Goal: Information Seeking & Learning: Compare options

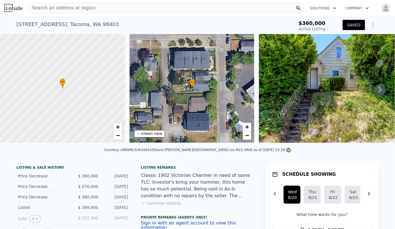
click at [382, 8] on img "button" at bounding box center [386, 7] width 9 height 9
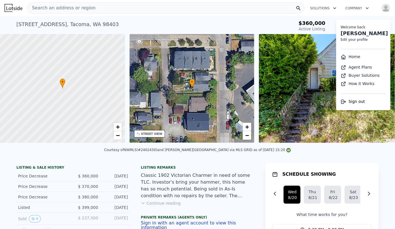
click at [348, 57] on link "Home" at bounding box center [351, 56] width 20 height 5
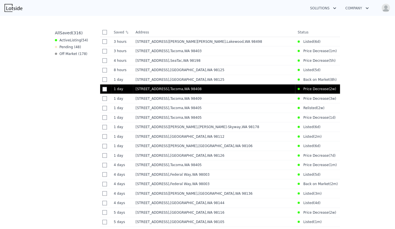
scroll to position [257, 0]
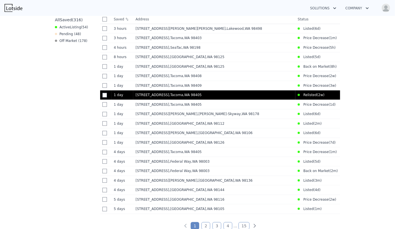
click at [300, 99] on td "Relisted ( 2w )" at bounding box center [311, 94] width 31 height 9
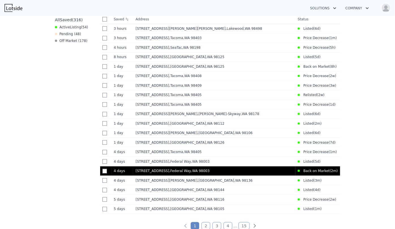
click at [264, 173] on div "27705 23rd Ave S , Federal Way , WA 98003" at bounding box center [215, 170] width 158 height 5
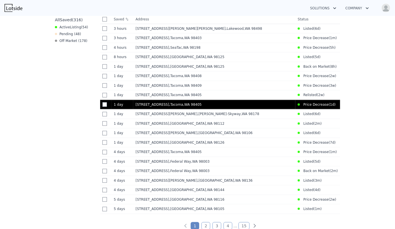
click at [210, 107] on div "949 S Ridgewood Ave , Tacoma , WA 98405" at bounding box center [215, 104] width 158 height 5
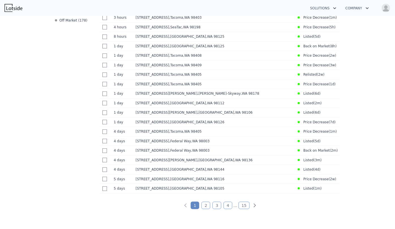
scroll to position [309, 0]
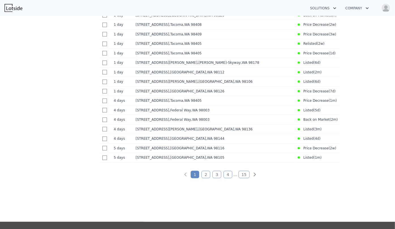
click at [205, 178] on link "2" at bounding box center [206, 174] width 9 height 7
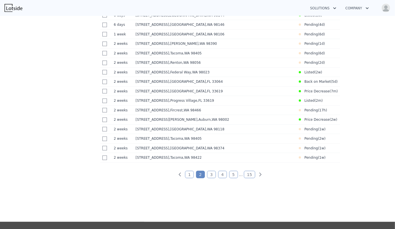
scroll to position [216, 0]
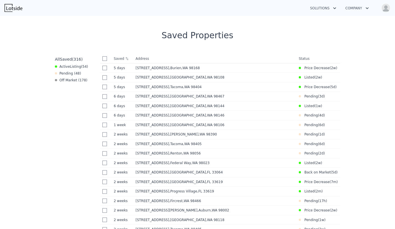
click at [204, 178] on tbody "5 days 5d 12421 2nd Ave S , Burien , WA 98168 Price Decrease ( 2w ) 5 days 5d 1…" at bounding box center [220, 158] width 240 height 190
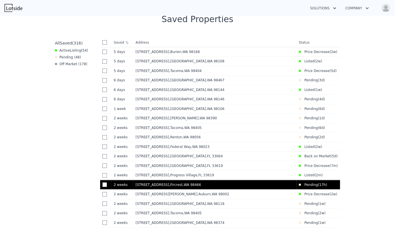
scroll to position [242, 0]
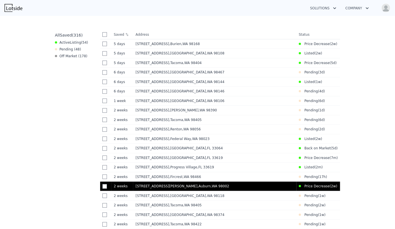
click at [223, 191] on td "22 Riverview Dr NE , Auburn , WA 98002" at bounding box center [214, 186] width 163 height 10
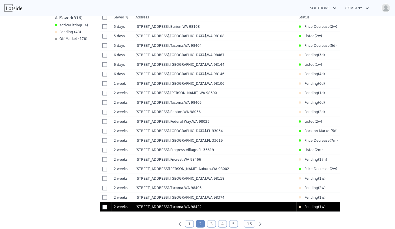
scroll to position [294, 0]
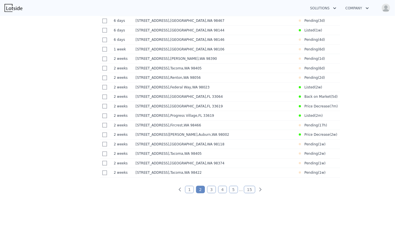
click at [210, 193] on link "3" at bounding box center [211, 189] width 9 height 7
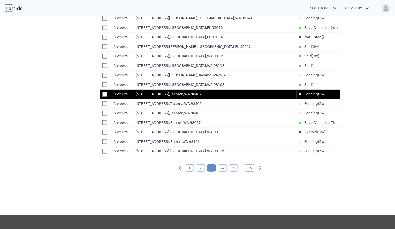
scroll to position [319, 0]
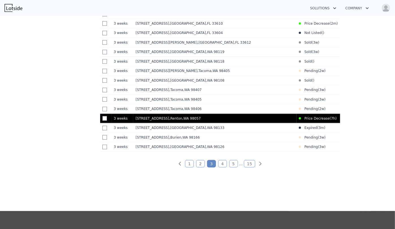
click at [215, 120] on td "285 Earlington Ave SW , Renton , WA 98057" at bounding box center [214, 119] width 163 height 10
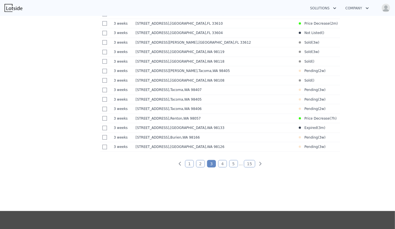
click at [218, 167] on link "4" at bounding box center [222, 163] width 9 height 7
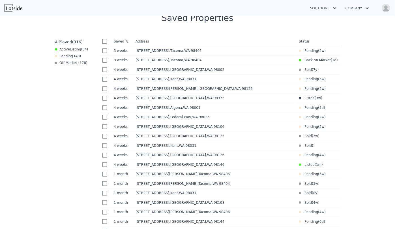
scroll to position [216, 0]
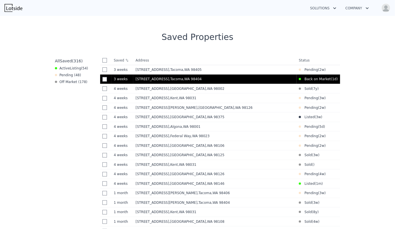
click at [207, 81] on div "815 E 63rd St , Tacoma , WA 98404" at bounding box center [215, 79] width 159 height 5
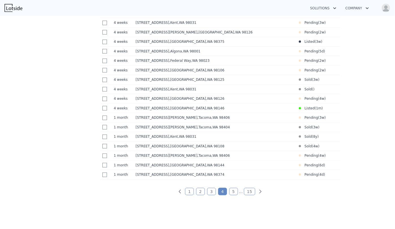
scroll to position [294, 0]
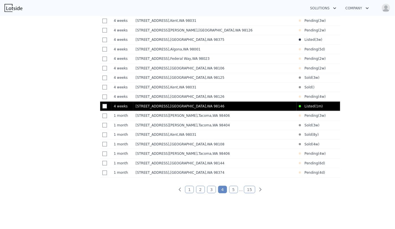
click at [323, 110] on td "Listed ( 1m )" at bounding box center [311, 106] width 29 height 9
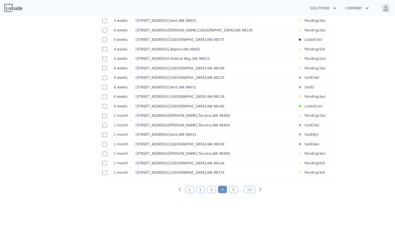
click at [233, 193] on link "5" at bounding box center [233, 189] width 9 height 7
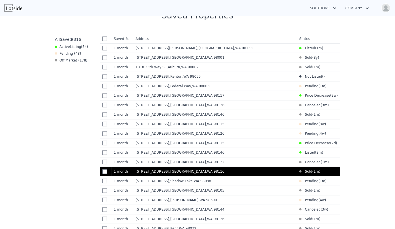
scroll to position [216, 0]
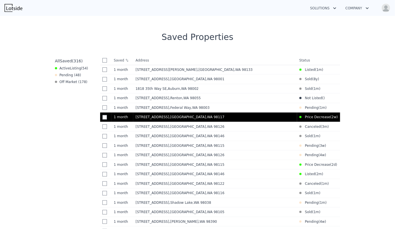
click at [259, 119] on div "9521 12th Ave NW , Seattle , WA 98117" at bounding box center [215, 117] width 159 height 5
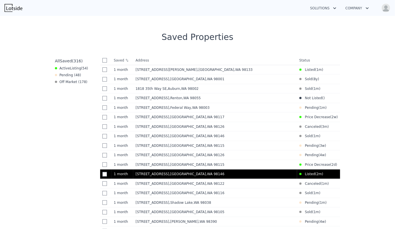
click at [272, 176] on div "10208 28th Ave SW , White Center , WA 98146" at bounding box center [215, 174] width 159 height 5
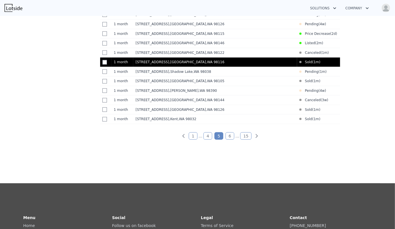
scroll to position [396, 0]
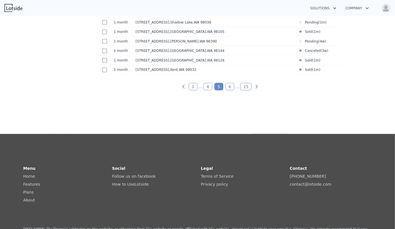
click at [226, 90] on link "6" at bounding box center [230, 86] width 9 height 7
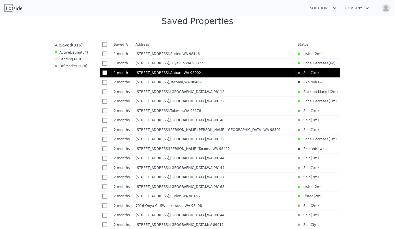
scroll to position [216, 0]
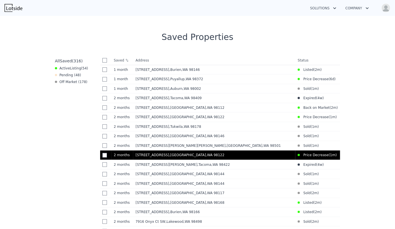
click at [275, 154] on td "1618 30th Ave , Seattle , WA 98122" at bounding box center [214, 155] width 162 height 10
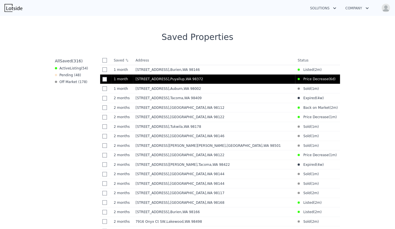
click at [218, 78] on div "406 4th St NE , Puyallup , WA 98372" at bounding box center [215, 79] width 158 height 5
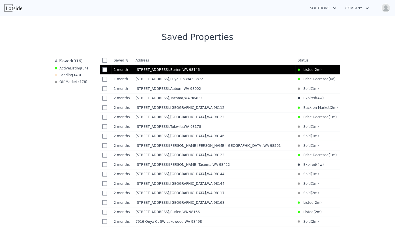
click at [220, 71] on div "1228 SW 118 Street , Burien , WA 98146" at bounding box center [215, 69] width 158 height 5
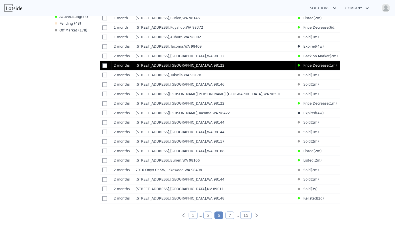
scroll to position [294, 0]
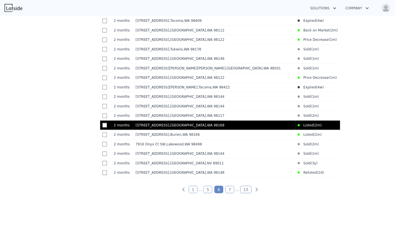
click at [210, 127] on div "10045 1st Ave S , White Center , WA 98168" at bounding box center [215, 125] width 158 height 5
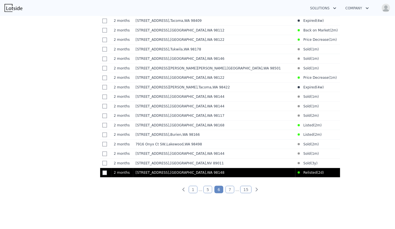
click at [215, 176] on td "[STREET_ADDRESS]" at bounding box center [214, 173] width 162 height 10
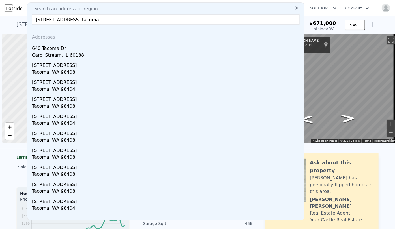
scroll to position [0, 2]
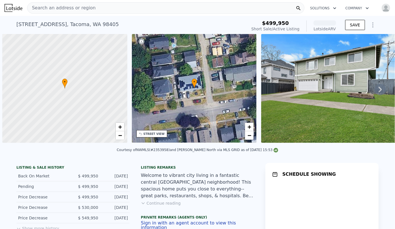
scroll to position [0, 2]
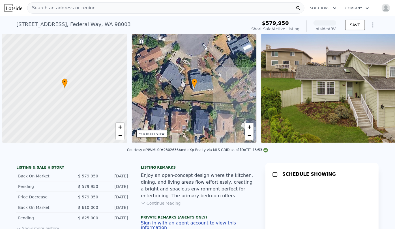
scroll to position [0, 2]
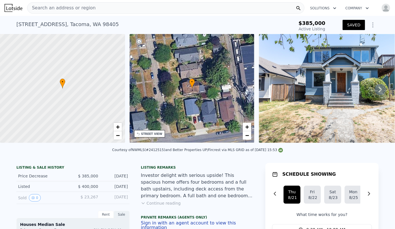
click at [46, 7] on span "Search an address or region" at bounding box center [61, 8] width 68 height 7
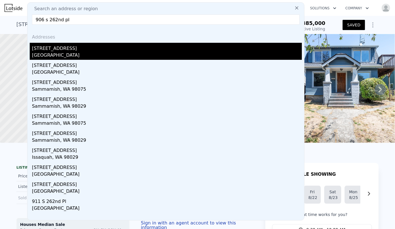
type input "906 s 262nd pl"
click at [66, 56] on div "Des Moines, WA 98198" at bounding box center [167, 56] width 270 height 8
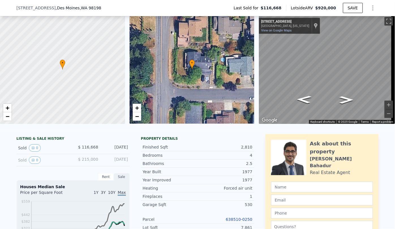
scroll to position [127, 0]
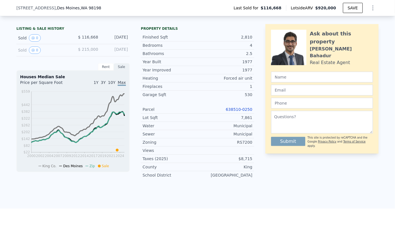
click at [242, 111] on link "638510-0250" at bounding box center [239, 109] width 27 height 5
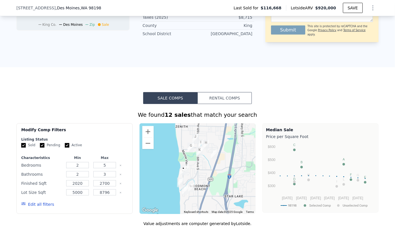
scroll to position [281, 0]
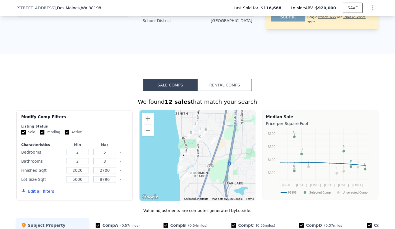
click at [35, 193] on button "Edit all filters" at bounding box center [37, 191] width 33 height 6
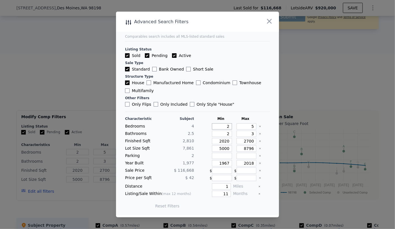
drag, startPoint x: 228, startPoint y: 125, endPoint x: 215, endPoint y: 125, distance: 13.3
click at [215, 125] on input "2" at bounding box center [222, 126] width 20 height 6
type input "3"
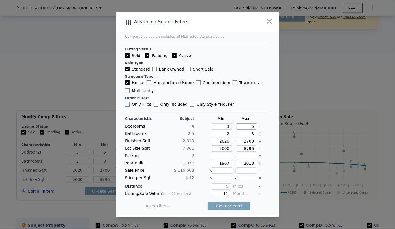
drag, startPoint x: 250, startPoint y: 126, endPoint x: 246, endPoint y: 126, distance: 3.7
click at [246, 126] on input "5" at bounding box center [247, 126] width 20 height 6
type input "4"
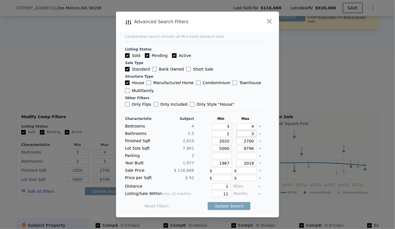
drag, startPoint x: 249, startPoint y: 134, endPoint x: 242, endPoint y: 134, distance: 7.6
click at [242, 134] on input "3" at bounding box center [247, 134] width 20 height 6
click at [227, 136] on input "2" at bounding box center [222, 134] width 20 height 6
type input "1"
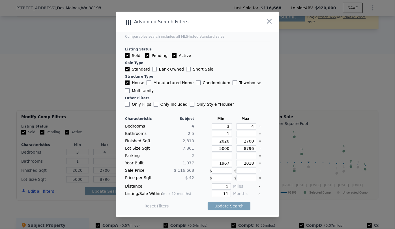
type input "1"
drag, startPoint x: 227, startPoint y: 142, endPoint x: 205, endPoint y: 143, distance: 21.8
click at [205, 143] on div "Finished Sqft 2,810 2020 2700" at bounding box center [197, 141] width 145 height 6
type input "2"
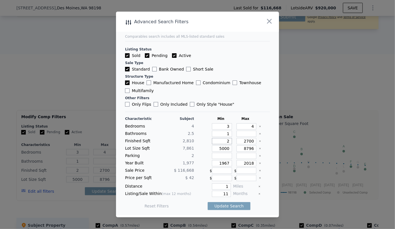
type input "25"
type input "250"
type input "2500"
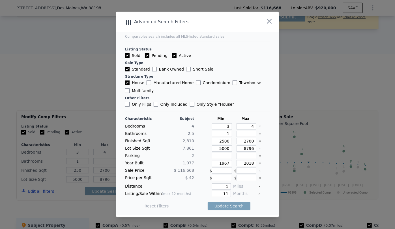
type input "2500"
drag, startPoint x: 251, startPoint y: 140, endPoint x: 225, endPoint y: 144, distance: 25.7
click at [226, 141] on div "Finished Sqft 2,810 2500 2700" at bounding box center [197, 141] width 145 height 6
type input "3"
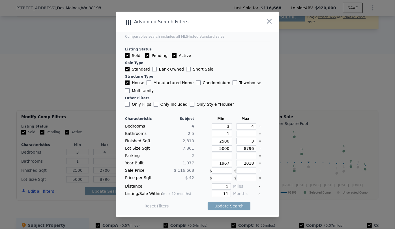
type input "3"
type input "30"
type input "300"
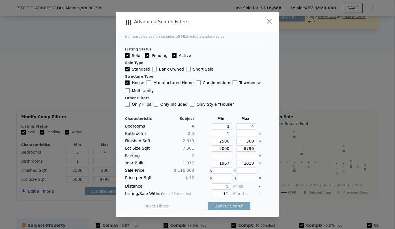
type input "3000"
drag, startPoint x: 228, startPoint y: 149, endPoint x: 215, endPoint y: 149, distance: 12.7
click at [215, 149] on input "5000" at bounding box center [222, 148] width 20 height 6
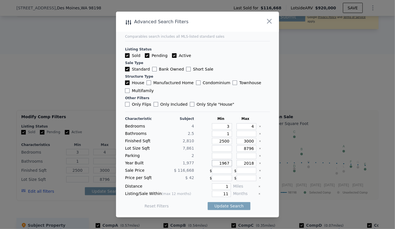
drag, startPoint x: 227, startPoint y: 163, endPoint x: 205, endPoint y: 162, distance: 21.8
click at [205, 162] on div "Year Built 1,977 1967 2018" at bounding box center [197, 163] width 145 height 6
drag, startPoint x: 226, startPoint y: 194, endPoint x: 202, endPoint y: 195, distance: 23.5
click at [203, 195] on div "11" at bounding box center [213, 194] width 35 height 6
type input "6"
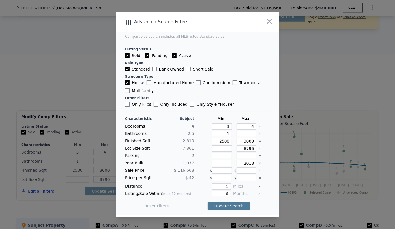
click at [213, 205] on button "Update Search" at bounding box center [229, 206] width 43 height 8
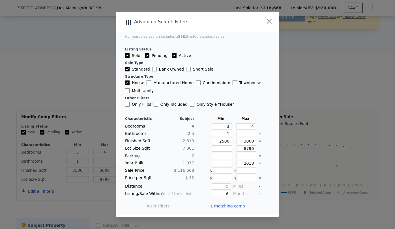
click at [221, 207] on span "1 matching comp" at bounding box center [227, 206] width 35 height 6
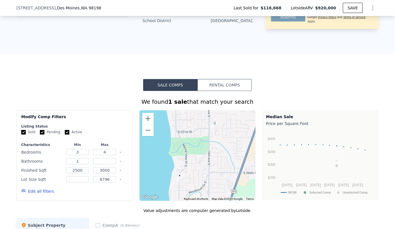
click at [44, 194] on button "Edit all filters" at bounding box center [37, 191] width 33 height 6
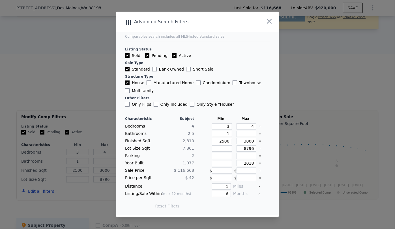
click at [222, 141] on input "2500" at bounding box center [222, 141] width 20 height 6
type input "200"
type input "2200"
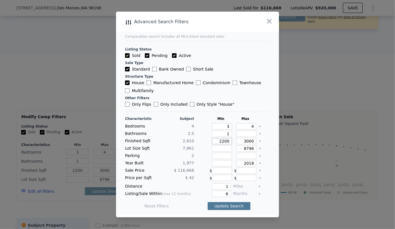
type input "2200"
click at [233, 206] on button "Update Search" at bounding box center [229, 206] width 43 height 8
click at [233, 206] on span "3 matching comps" at bounding box center [227, 206] width 37 height 6
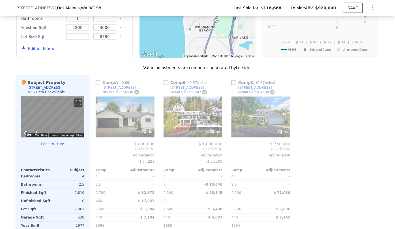
scroll to position [436, 0]
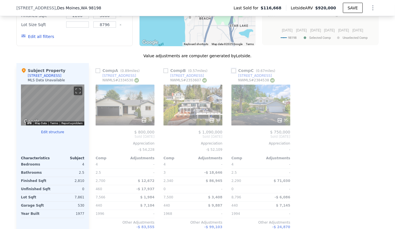
click at [234, 73] on input "checkbox" at bounding box center [234, 71] width 5 height 5
checkbox input "true"
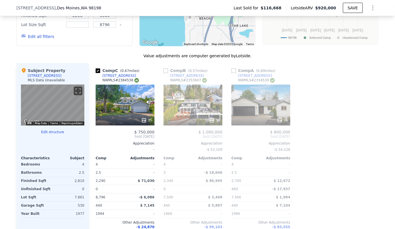
click at [259, 111] on div "36" at bounding box center [261, 105] width 59 height 41
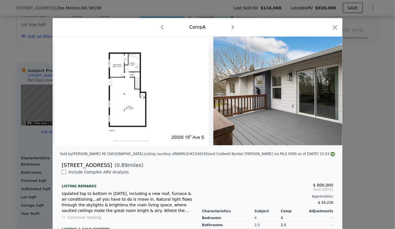
scroll to position [0, 4598]
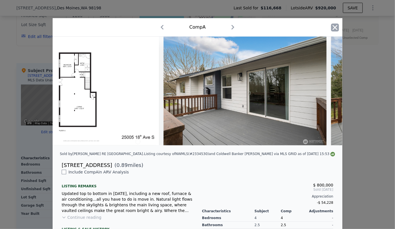
click at [334, 26] on icon "button" at bounding box center [335, 28] width 8 height 8
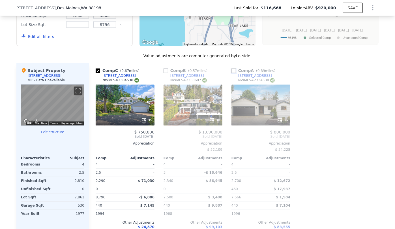
click at [232, 73] on input "checkbox" at bounding box center [234, 71] width 5 height 5
checkbox input "true"
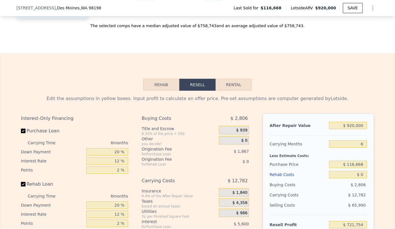
scroll to position [693, 0]
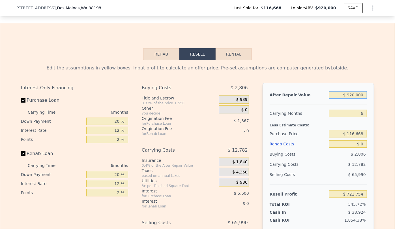
click at [352, 99] on input "$ 920,000" at bounding box center [348, 94] width 38 height 7
type input "$ 0000"
type input "-$ 130,966"
type input "$ 90,000"
type input "-$ 47,548"
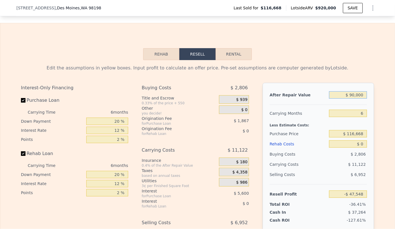
type input "$ 900,000"
type input "$ 703,217"
type input "$ 900,000"
click at [372, 40] on div "Rehab Resell Rental Edit the assumptions in yellow boxes. Input profit to calcu…" at bounding box center [197, 159] width 395 height 273
click at [366, 119] on div "After Repair Value $ 900,000 Carrying Months 6 Less Estimate Costs: Purchase Pr…" at bounding box center [319, 161] width 112 height 157
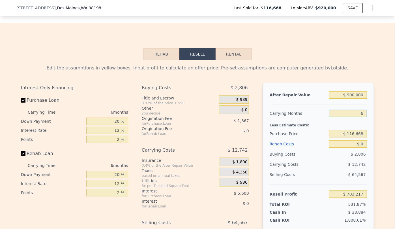
click at [364, 115] on input "6" at bounding box center [348, 113] width 38 height 7
click at [361, 136] on input "$ 116,668" at bounding box center [348, 133] width 38 height 7
type input "$ 1"
drag, startPoint x: 11, startPoint y: 8, endPoint x: 88, endPoint y: 7, distance: 76.4
click at [88, 7] on div "906 S 262nd Pl , Des Moines , WA 98198 Last Sold for $116,668 Lotside ARV $920,…" at bounding box center [197, 8] width 395 height 16
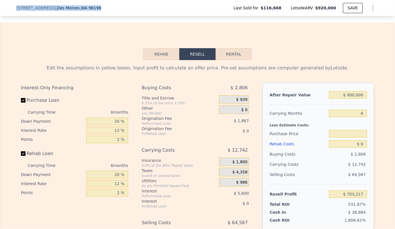
copy div "906 S 262nd Pl , Des Moines , WA 98198"
type input "2"
type input "5"
type input "2"
type input "3"
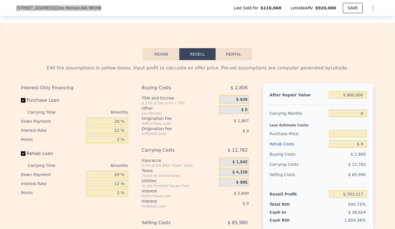
type input "2020"
type input "2700"
type input "5000"
type input "$ 920,000"
type input "$ 116,668"
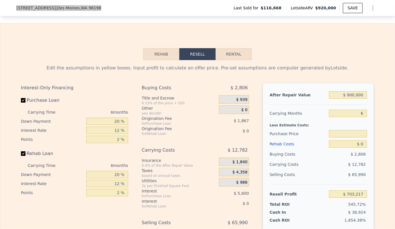
type input "$ 721,754"
checkbox input "true"
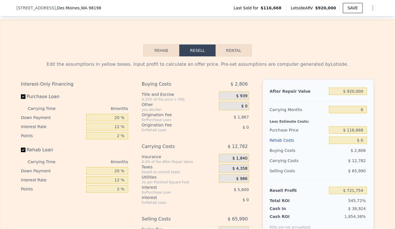
click at [277, 51] on div "Rehab Resell Rental Edit the assumptions in yellow boxes. Input profit to calcu…" at bounding box center [197, 155] width 395 height 273
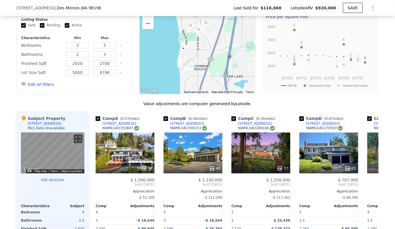
scroll to position [414, 0]
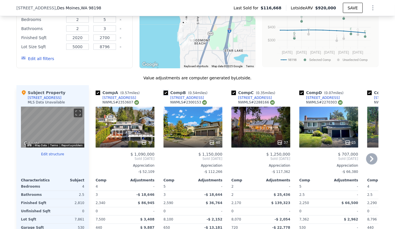
click at [165, 95] on input "checkbox" at bounding box center [166, 93] width 5 height 5
checkbox input "false"
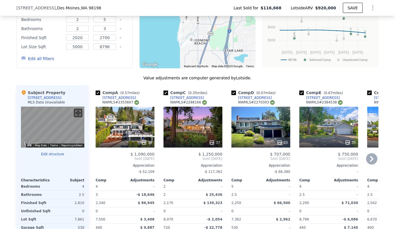
click at [164, 95] on input "checkbox" at bounding box center [166, 93] width 5 height 5
checkbox input "false"
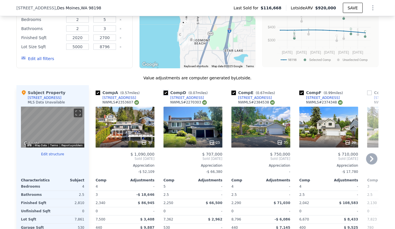
click at [164, 95] on input "checkbox" at bounding box center [166, 93] width 5 height 5
checkbox input "false"
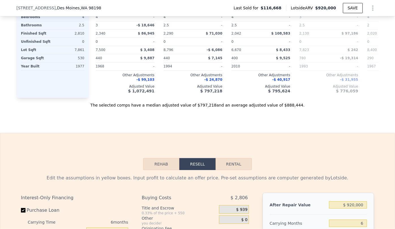
scroll to position [671, 0]
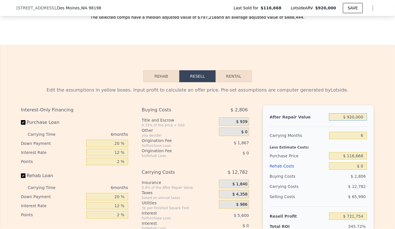
click at [352, 121] on input "$ 920,000" at bounding box center [348, 116] width 38 height 7
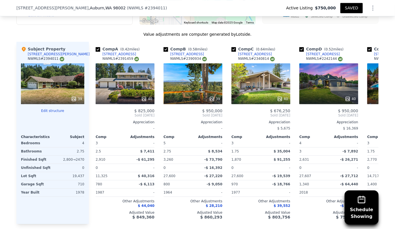
scroll to position [744, 0]
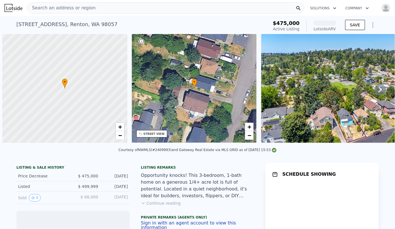
scroll to position [0, 2]
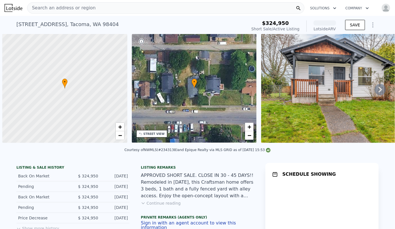
scroll to position [0, 2]
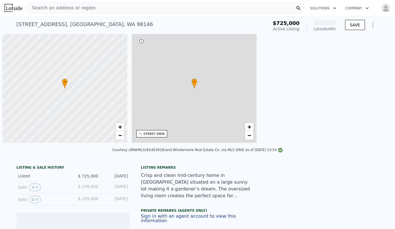
scroll to position [0, 2]
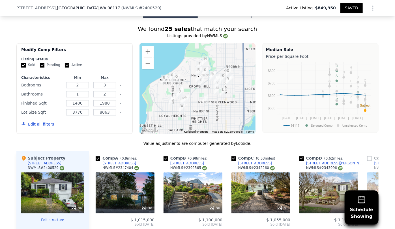
scroll to position [616, 0]
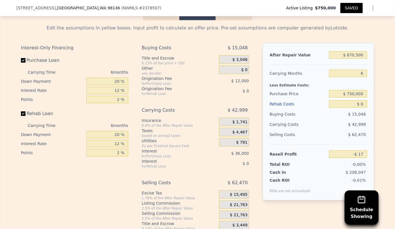
scroll to position [847, 0]
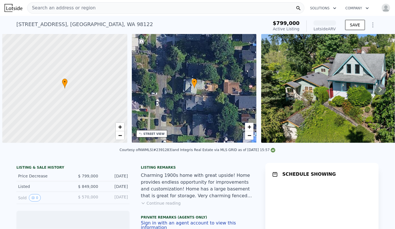
scroll to position [0, 2]
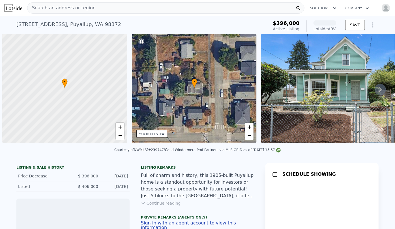
scroll to position [0, 2]
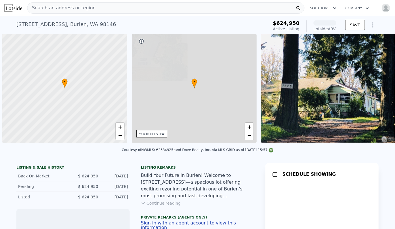
scroll to position [0, 2]
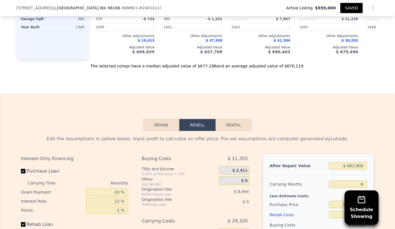
scroll to position [744, 0]
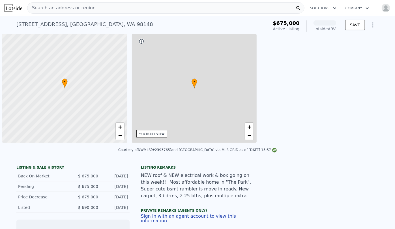
scroll to position [0, 2]
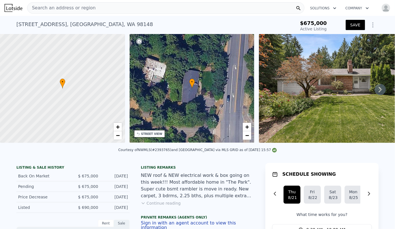
click at [153, 134] on div "STREET VIEW" at bounding box center [151, 134] width 21 height 4
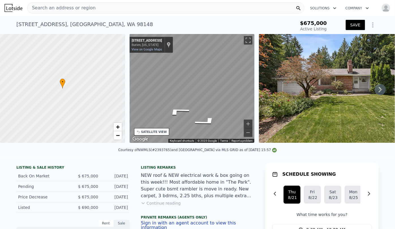
click at [257, 98] on div "• + − • + − STREET VIEW ← Move left → Move right ↑ Move up ↓ Move down + Zoom i…" at bounding box center [197, 89] width 395 height 111
drag, startPoint x: 261, startPoint y: 99, endPoint x: 256, endPoint y: 91, distance: 10.1
click at [259, 90] on div "• + − • + − STREET VIEW ← Move left → Move right ↑ Move up ↓ Move down + Zoom i…" at bounding box center [197, 89] width 395 height 111
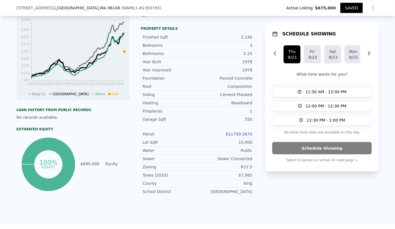
scroll to position [255, 0]
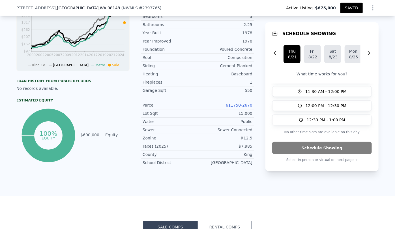
click at [238, 108] on div "Parcel 611750-2670" at bounding box center [197, 105] width 113 height 8
click at [238, 106] on link "611750-2670" at bounding box center [239, 105] width 27 height 5
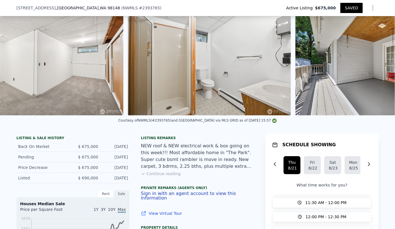
scroll to position [0, 0]
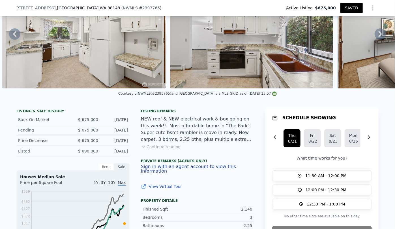
click at [168, 149] on button "Continue reading" at bounding box center [161, 147] width 40 height 6
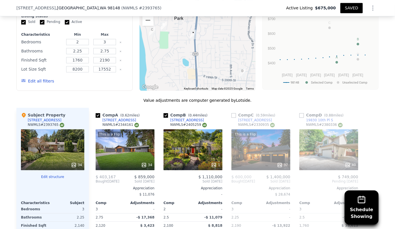
scroll to position [541, 0]
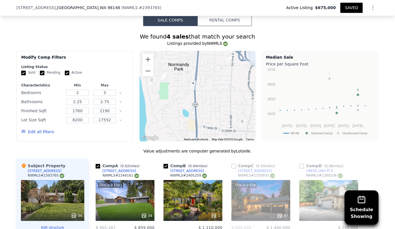
click at [29, 129] on button "Edit all filters" at bounding box center [37, 132] width 33 height 6
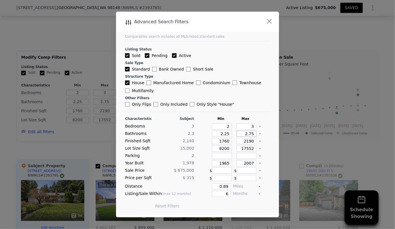
drag, startPoint x: 251, startPoint y: 134, endPoint x: 234, endPoint y: 136, distance: 17.1
click at [237, 136] on input "2.75" at bounding box center [247, 134] width 20 height 6
drag, startPoint x: 227, startPoint y: 134, endPoint x: 208, endPoint y: 136, distance: 19.6
click at [210, 136] on div "2.25" at bounding box center [221, 134] width 22 height 6
type input "1"
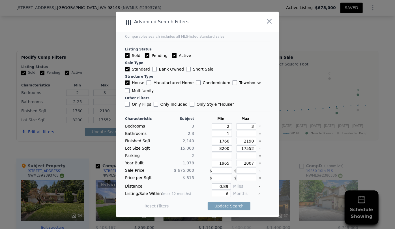
type input "1"
click at [246, 141] on input "2190" at bounding box center [247, 141] width 20 height 6
type input "290"
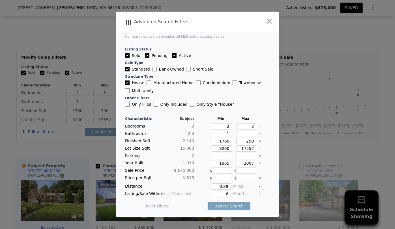
type input "2290"
drag, startPoint x: 228, startPoint y: 148, endPoint x: 204, endPoint y: 149, distance: 23.5
click at [212, 149] on input "8200" at bounding box center [222, 148] width 20 height 6
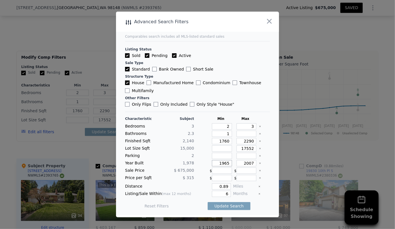
drag, startPoint x: 227, startPoint y: 163, endPoint x: 209, endPoint y: 162, distance: 17.9
click at [212, 162] on input "1965" at bounding box center [222, 163] width 20 height 6
click at [229, 205] on button "Update Search" at bounding box center [229, 206] width 43 height 8
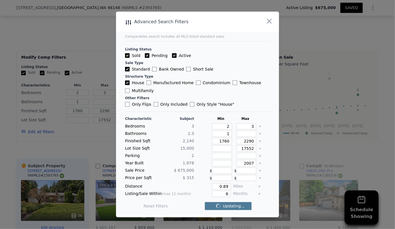
checkbox input "false"
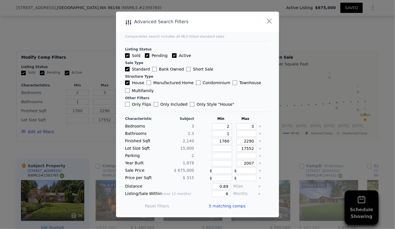
click at [229, 203] on span "5 matching comps" at bounding box center [227, 206] width 37 height 6
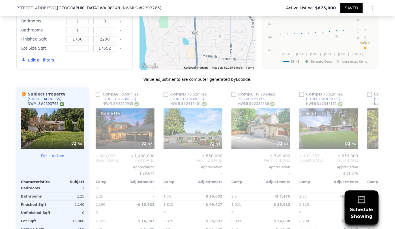
scroll to position [619, 0]
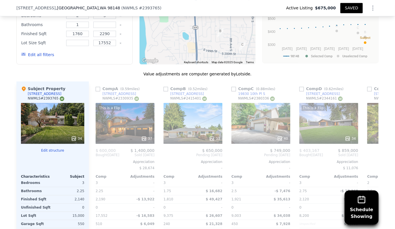
click at [116, 105] on div "This is a Flip 37" at bounding box center [125, 123] width 59 height 41
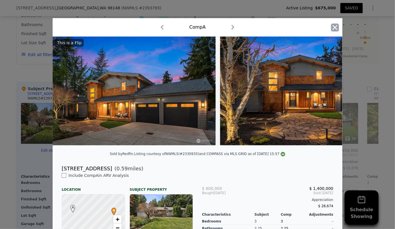
click at [335, 26] on icon "button" at bounding box center [335, 27] width 5 height 5
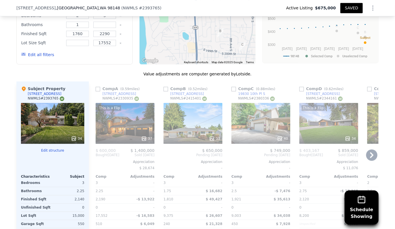
click at [366, 149] on icon at bounding box center [371, 154] width 11 height 11
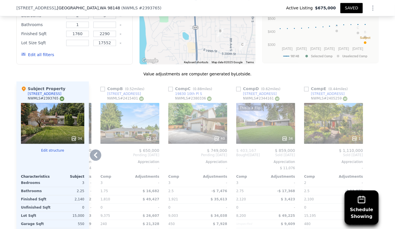
click at [249, 136] on div "34" at bounding box center [266, 139] width 54 height 6
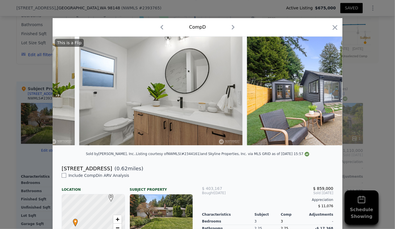
scroll to position [0, 3499]
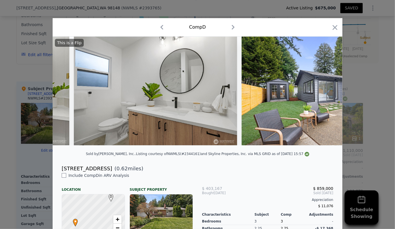
click at [331, 31] on div at bounding box center [335, 29] width 8 height 10
click at [333, 29] on icon "button" at bounding box center [335, 27] width 5 height 5
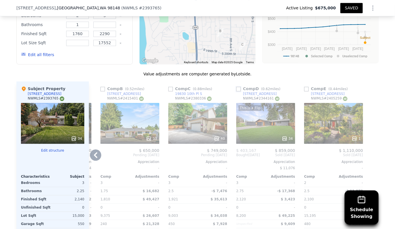
click at [237, 87] on input "checkbox" at bounding box center [238, 89] width 5 height 5
checkbox input "true"
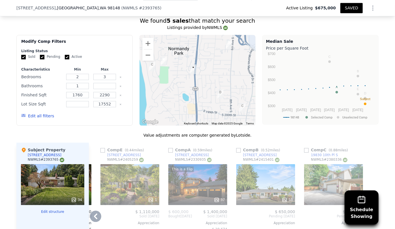
scroll to position [619, 0]
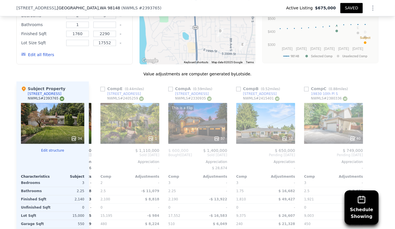
click at [31, 52] on button "Edit all filters" at bounding box center [37, 55] width 33 height 6
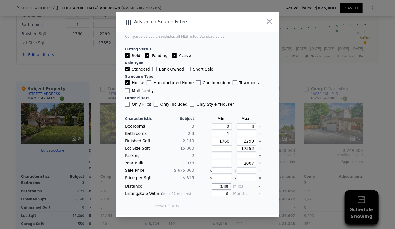
drag, startPoint x: 225, startPoint y: 187, endPoint x: 192, endPoint y: 188, distance: 32.9
click at [192, 188] on div "Distance 0.89 Miles" at bounding box center [197, 186] width 145 height 6
type input "1"
click at [211, 206] on button "Update Search" at bounding box center [229, 206] width 43 height 8
checkbox input "false"
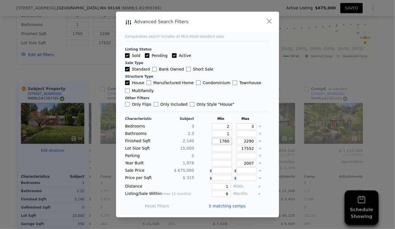
click at [223, 141] on input "1760" at bounding box center [222, 141] width 20 height 6
type input "160"
type input "1560"
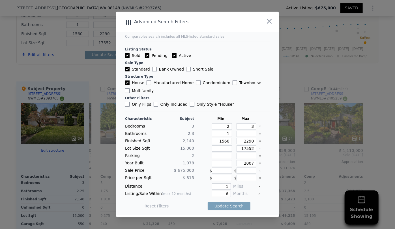
type input "1560"
drag, startPoint x: 226, startPoint y: 183, endPoint x: 212, endPoint y: 185, distance: 14.0
click at [212, 185] on input "1" at bounding box center [221, 186] width 19 height 6
type input "5"
type input "0.5"
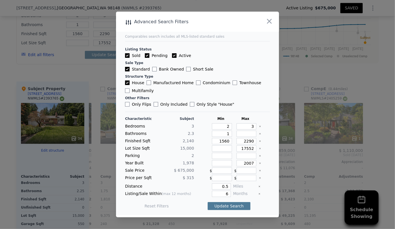
click at [218, 204] on button "Update Search" at bounding box center [229, 206] width 43 height 8
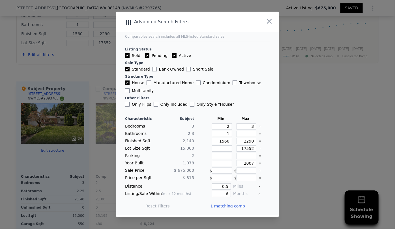
scroll to position [0, 0]
click at [218, 204] on span "1 matching comp" at bounding box center [227, 206] width 35 height 6
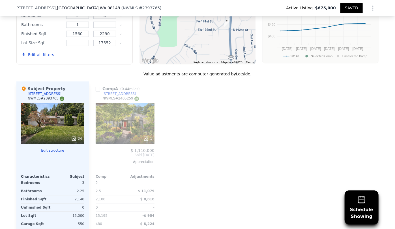
click at [44, 52] on button "Edit all filters" at bounding box center [37, 55] width 33 height 6
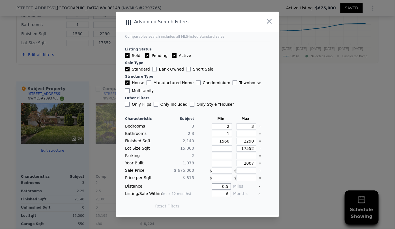
drag, startPoint x: 225, startPoint y: 186, endPoint x: 211, endPoint y: 186, distance: 14.4
click at [212, 186] on input "0.5" at bounding box center [221, 186] width 19 height 6
type input "1"
click at [231, 207] on button "Update Search" at bounding box center [229, 206] width 43 height 8
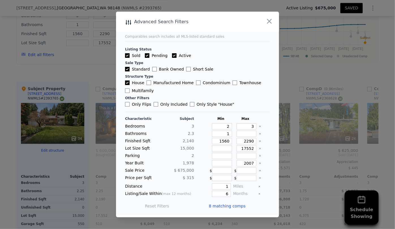
click at [231, 207] on span "8 matching comps" at bounding box center [227, 206] width 37 height 6
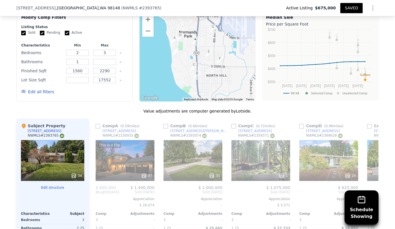
scroll to position [567, 0]
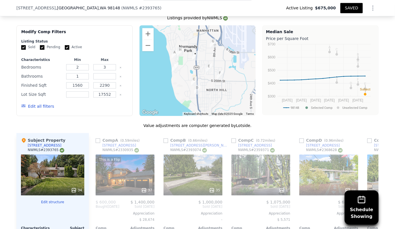
click at [193, 156] on div "35" at bounding box center [193, 174] width 59 height 41
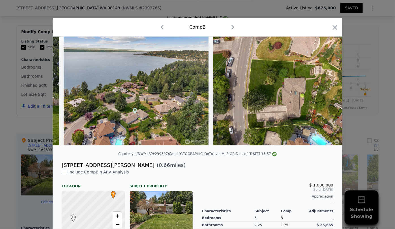
scroll to position [0, 4704]
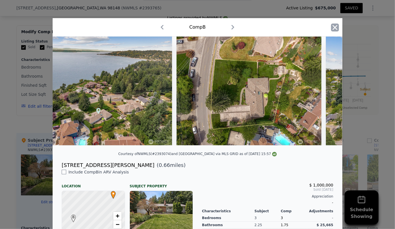
click at [333, 27] on icon "button" at bounding box center [335, 27] width 5 height 5
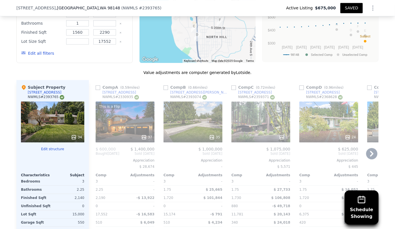
scroll to position [619, 0]
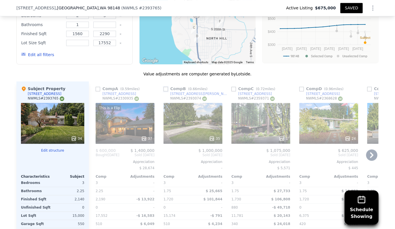
click at [164, 87] on input "checkbox" at bounding box center [166, 89] width 5 height 5
checkbox input "true"
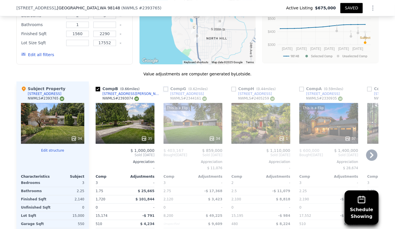
click at [164, 87] on input "checkbox" at bounding box center [166, 89] width 5 height 5
checkbox input "true"
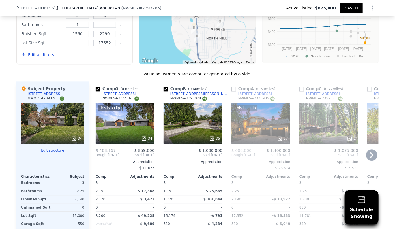
click at [371, 149] on icon at bounding box center [371, 154] width 11 height 11
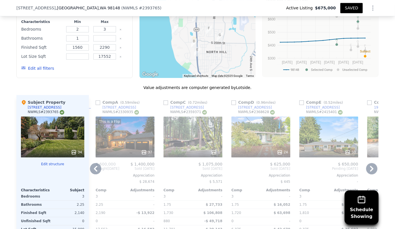
scroll to position [567, 0]
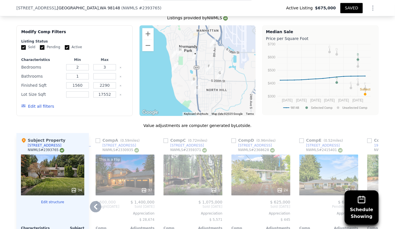
click at [195, 158] on div "1" at bounding box center [193, 174] width 59 height 41
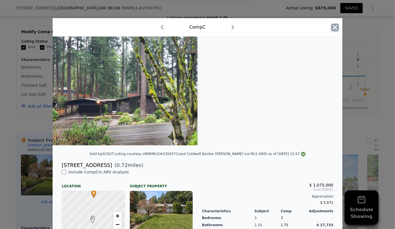
click at [332, 27] on icon "button" at bounding box center [335, 28] width 8 height 8
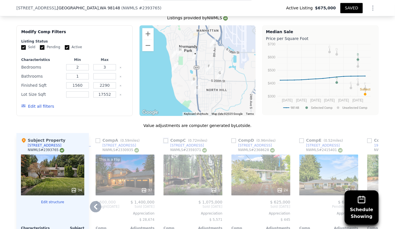
click at [165, 138] on input "checkbox" at bounding box center [166, 140] width 5 height 5
checkbox input "true"
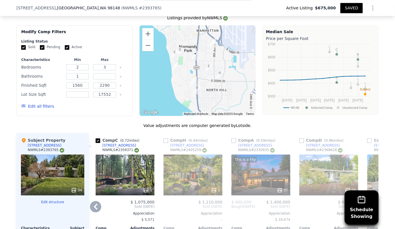
click at [373, 201] on icon at bounding box center [371, 206] width 11 height 11
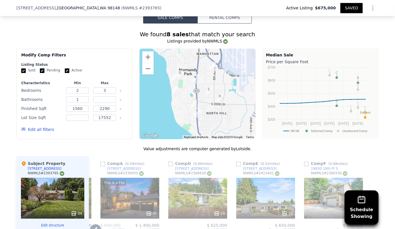
scroll to position [541, 0]
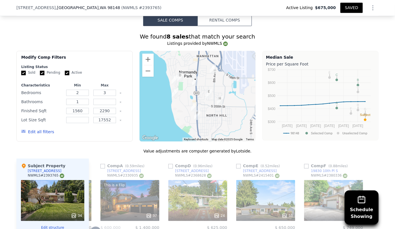
click at [248, 180] on div "33" at bounding box center [265, 200] width 59 height 41
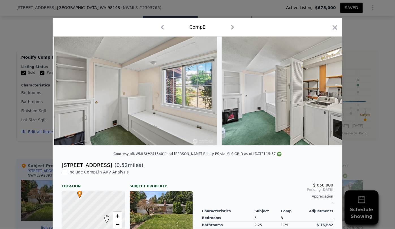
scroll to position [0, 3821]
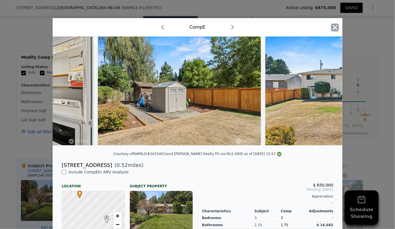
click at [333, 29] on icon "button" at bounding box center [335, 28] width 8 height 8
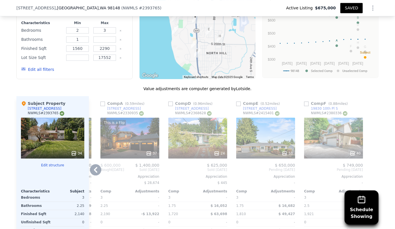
scroll to position [619, 0]
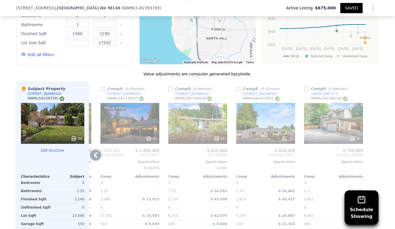
click at [93, 149] on icon at bounding box center [95, 154] width 11 height 11
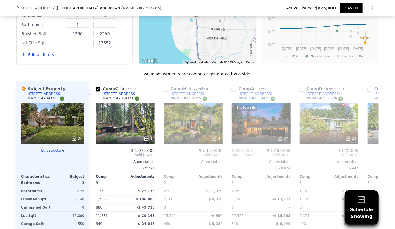
scroll to position [0, 131]
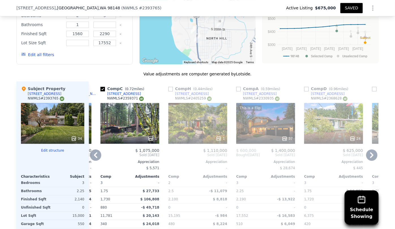
click at [94, 152] on icon at bounding box center [95, 155] width 3 height 6
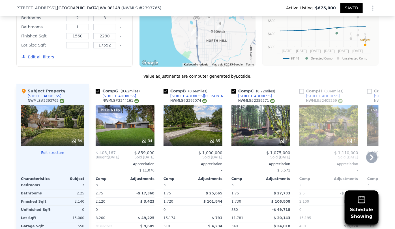
scroll to position [619, 0]
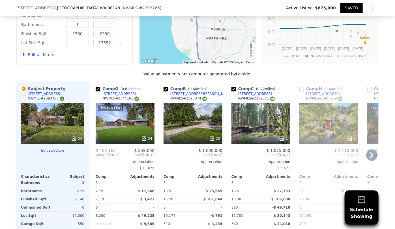
click at [371, 149] on icon at bounding box center [371, 154] width 11 height 11
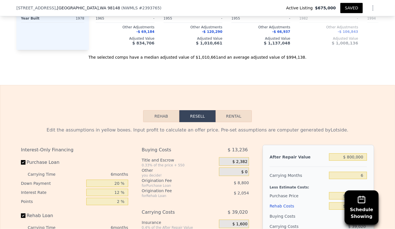
scroll to position [902, 0]
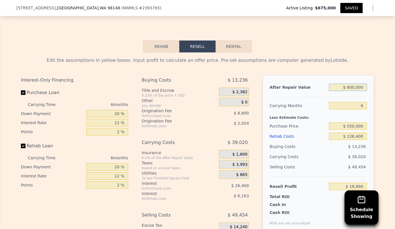
click at [353, 84] on input "$ 800,000" at bounding box center [348, 87] width 38 height 7
type input "$ 80,000"
type input "-$ 654,656"
type input "$ 850,000"
type input "$ 66,733"
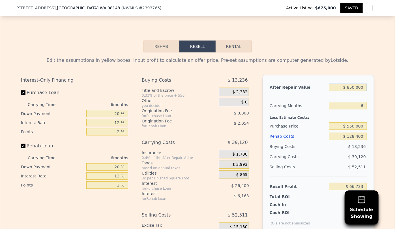
type input "$ 850,000"
click at [347, 57] on div "Edit the assumptions in yellow boxes. Input profit to calculate an offer price.…" at bounding box center [197, 160] width 353 height 206
click at [363, 102] on input "6" at bounding box center [348, 105] width 38 height 7
type input "8"
type input "$ 53,693"
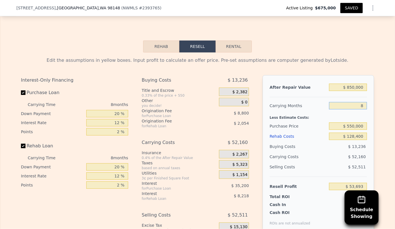
type input "8"
click at [303, 176] on div "Resell Profit $ 53,693" at bounding box center [318, 183] width 97 height 15
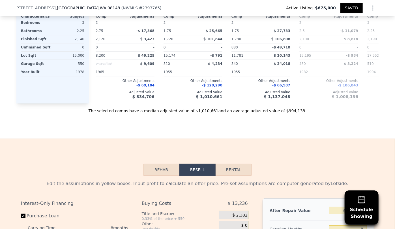
scroll to position [773, 0]
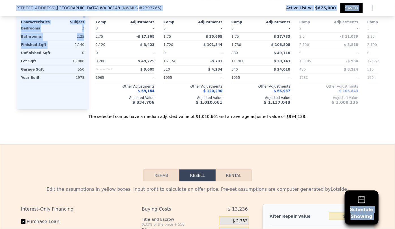
drag, startPoint x: 13, startPoint y: 9, endPoint x: 58, endPoint y: 34, distance: 51.5
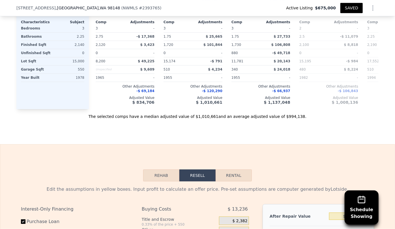
drag, startPoint x: 57, startPoint y: 138, endPoint x: 62, endPoint y: 131, distance: 8.7
drag, startPoint x: 12, startPoint y: 8, endPoint x: 91, endPoint y: 11, distance: 79.6
click at [91, 11] on div "19101 1st Ave S , Normandy Park , WA 98148 ( NWMLS # 2393765 ) Active Listing $…" at bounding box center [197, 8] width 395 height 16
copy div "19101 1st Ave S , Normandy Park , WA 98148"
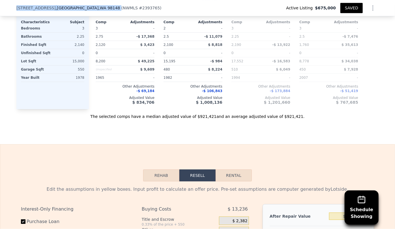
type input "2.25"
type input "2.75"
type input "1760"
type input "2190"
type input "8200"
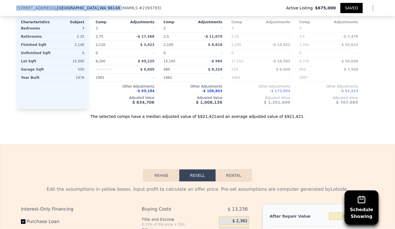
type input "$ 800,000"
type input "6"
type input "$ 19,890"
checkbox input "true"
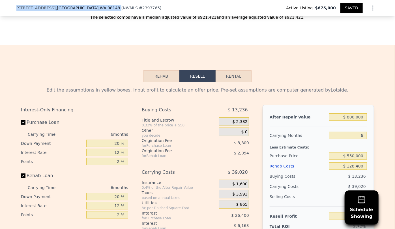
scroll to position [902, 0]
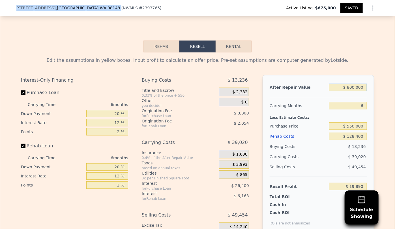
click at [351, 84] on input "$ 800,000" at bounding box center [348, 87] width 38 height 7
type input "$ 80,000"
type input "-$ 654,656"
type input "$ 850,000"
type input "$ 66,733"
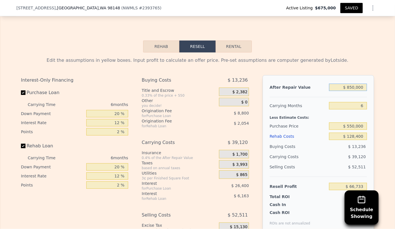
type input "$ 850,000"
click at [338, 57] on div "Edit the assumptions in yellow boxes. Input profit to calculate an offer price.…" at bounding box center [197, 160] width 353 height 206
click at [363, 102] on input "6" at bounding box center [348, 105] width 38 height 7
type input "8"
type input "$ 53,693"
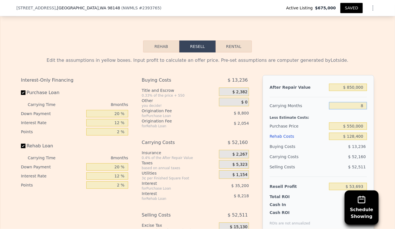
type input "8"
click at [328, 162] on div "Selling Costs $ 52,511" at bounding box center [318, 169] width 97 height 15
click at [272, 131] on div "Rehab Costs" at bounding box center [298, 136] width 57 height 10
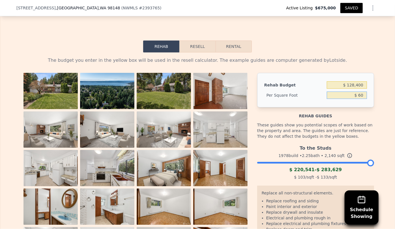
click at [361, 91] on input "$ 60" at bounding box center [347, 94] width 40 height 7
type input "$ 65"
click at [355, 107] on div "Rehab guides" at bounding box center [315, 112] width 117 height 11
type input "$ 139,100"
click at [200, 40] on button "Resell" at bounding box center [198, 46] width 36 height 12
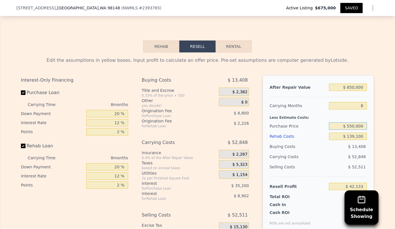
click at [352, 122] on input "$ 550,000" at bounding box center [348, 125] width 38 height 7
type input "$ 580,000"
click at [326, 151] on div "$ 52,848" at bounding box center [337, 156] width 60 height 10
type input "$ 9,634"
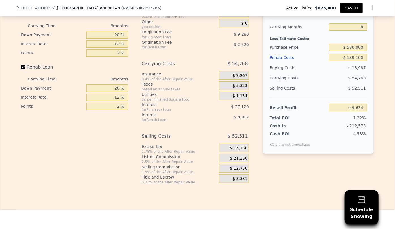
scroll to position [953, 0]
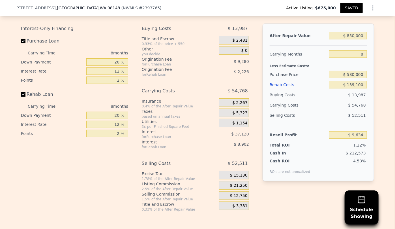
click at [287, 80] on div "Rehab Costs" at bounding box center [298, 85] width 57 height 10
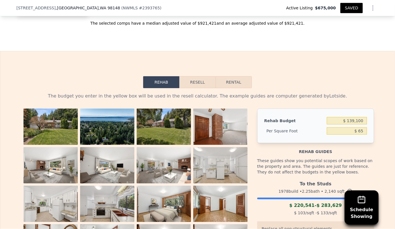
scroll to position [850, 0]
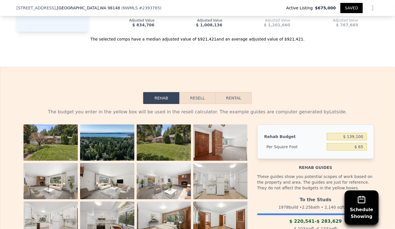
click at [204, 92] on button "Resell" at bounding box center [198, 98] width 36 height 12
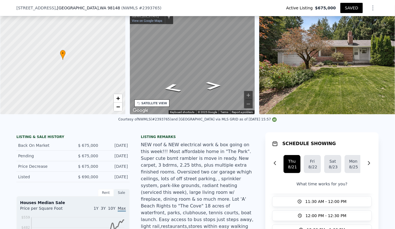
scroll to position [0, 2]
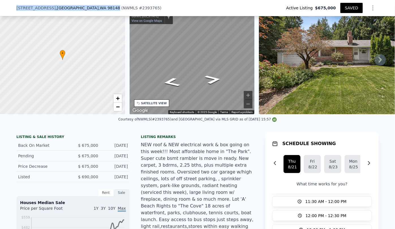
drag, startPoint x: 13, startPoint y: 8, endPoint x: 91, endPoint y: 9, distance: 77.6
click at [91, 9] on div "19101 1st Ave S , Normandy Park , WA 98148 ( NWMLS # 2393765 ) Active Listing $…" at bounding box center [197, 8] width 395 height 16
copy div "19101 1st Ave S , Normandy Park , WA 98148"
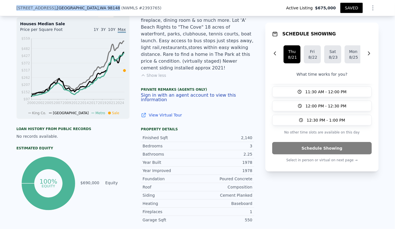
scroll to position [207, 0]
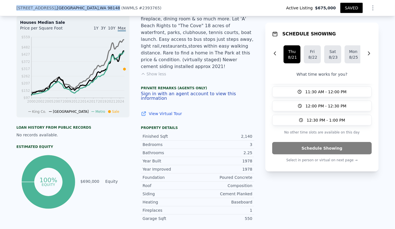
type input "$ 800,000"
type input "6"
type input "$ 128,400"
type input "$ 19,890"
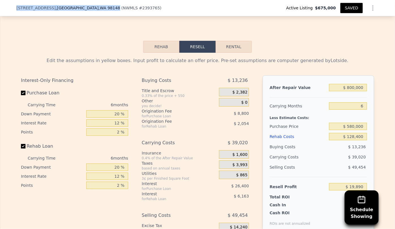
scroll to position [902, 0]
click at [351, 84] on input "$ 800,000" at bounding box center [348, 87] width 38 height 7
type input "$ 80,000"
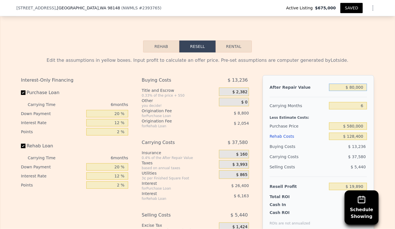
type input "-$ 654,656"
type input "$ 850,000"
type input "$ 66,733"
type input "$ 850,000"
click at [339, 75] on div "After Repair Value $ 850,000 Carrying Months 6 Less Estimate Costs: Purchase Pr…" at bounding box center [319, 153] width 112 height 157
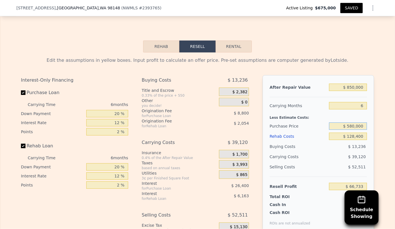
click at [353, 122] on input "$ 580,000" at bounding box center [348, 125] width 38 height 7
type input "$ 600,000"
type input "$ 13,367"
click at [335, 162] on div "$ 52,511" at bounding box center [348, 167] width 38 height 10
click at [352, 122] on input "$ 600,000" at bounding box center [348, 125] width 38 height 7
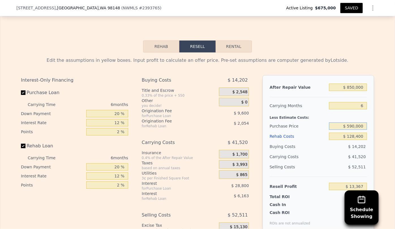
type input "$ 590,000"
type input "$ 24,040"
type input "$ 580,000"
type input "$ 34,714"
click at [350, 162] on div "Selling Costs $ 52,511" at bounding box center [318, 169] width 97 height 15
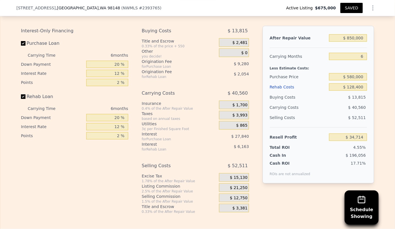
scroll to position [953, 0]
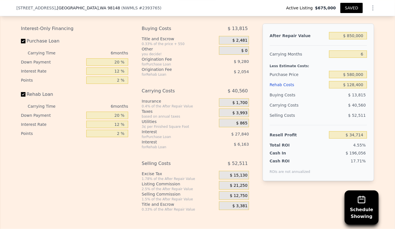
click at [238, 193] on span "$ 12,750" at bounding box center [239, 195] width 18 height 5
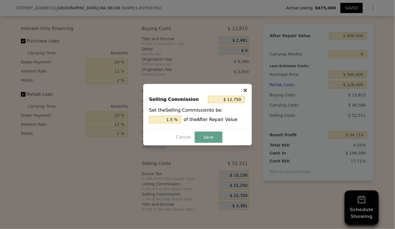
click at [247, 88] on icon at bounding box center [246, 90] width 6 height 6
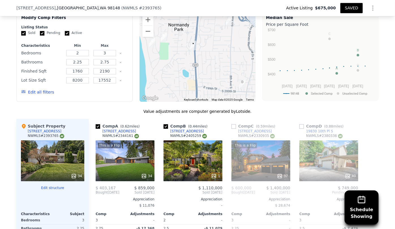
scroll to position [541, 0]
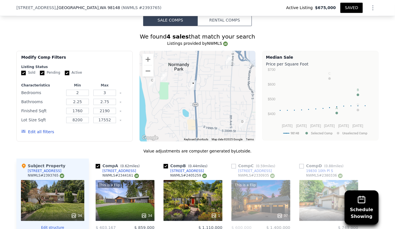
click at [34, 129] on button "Edit all filters" at bounding box center [37, 132] width 33 height 6
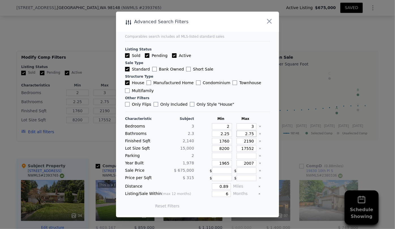
drag, startPoint x: 252, startPoint y: 133, endPoint x: 232, endPoint y: 132, distance: 19.9
click at [234, 132] on div "2.75" at bounding box center [245, 134] width 22 height 6
drag, startPoint x: 227, startPoint y: 134, endPoint x: 205, endPoint y: 132, distance: 21.6
click at [205, 132] on div "Bathrooms 2.3 2.25" at bounding box center [197, 134] width 145 height 6
type input "1"
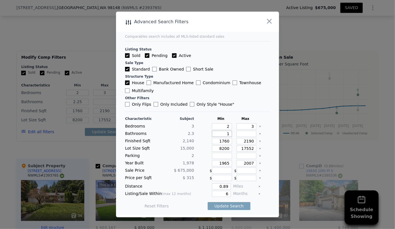
type input "1"
click at [221, 140] on input "1760" at bounding box center [222, 141] width 20 height 6
type input "1560"
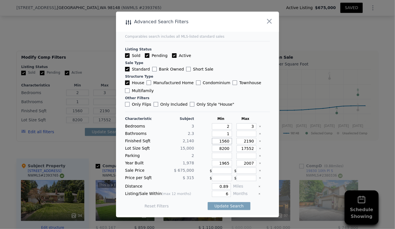
type input "1560"
drag, startPoint x: 228, startPoint y: 149, endPoint x: 200, endPoint y: 146, distance: 28.7
click at [202, 147] on div "Lot Size Sqft 15,000 8200 17552" at bounding box center [197, 148] width 145 height 6
drag, startPoint x: 227, startPoint y: 163, endPoint x: 213, endPoint y: 161, distance: 13.5
click at [217, 163] on input "1965" at bounding box center [222, 163] width 20 height 6
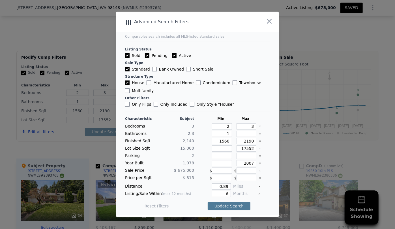
click at [227, 202] on button "Update Search" at bounding box center [229, 206] width 43 height 8
checkbox input "false"
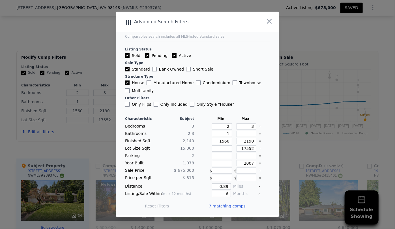
click at [236, 207] on span "7 matching comps" at bounding box center [227, 206] width 37 height 6
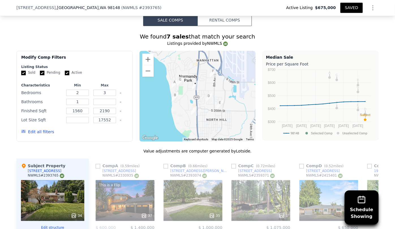
scroll to position [567, 0]
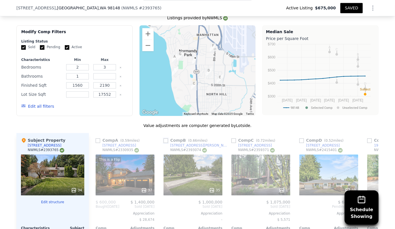
click at [165, 138] on input "checkbox" at bounding box center [166, 140] width 5 height 5
checkbox input "true"
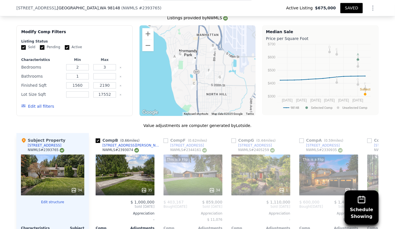
click at [41, 103] on button "Edit all filters" at bounding box center [37, 106] width 33 height 6
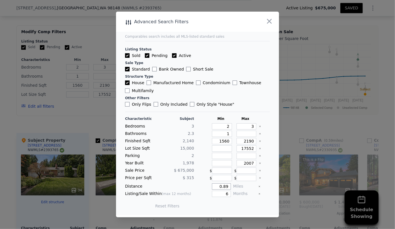
drag, startPoint x: 224, startPoint y: 186, endPoint x: 195, endPoint y: 185, distance: 28.9
click at [196, 185] on div "0.89" at bounding box center [213, 186] width 35 height 6
type input "1"
click at [221, 204] on button "Update Search" at bounding box center [229, 206] width 43 height 8
checkbox input "false"
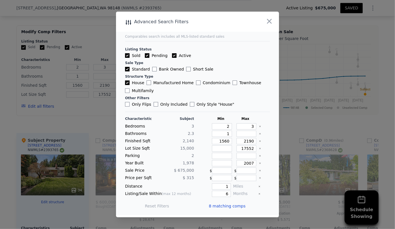
click at [230, 206] on span "8 matching comps" at bounding box center [227, 206] width 37 height 6
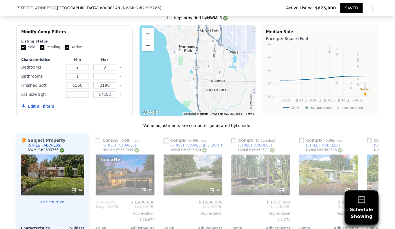
click at [164, 138] on input "checkbox" at bounding box center [166, 140] width 5 height 5
checkbox input "true"
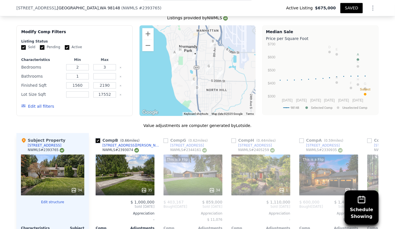
scroll to position [593, 0]
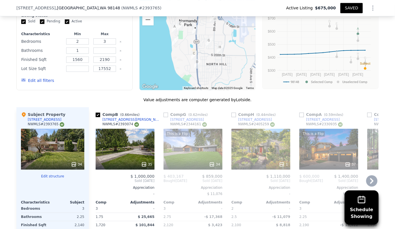
click at [367, 175] on icon at bounding box center [371, 180] width 11 height 11
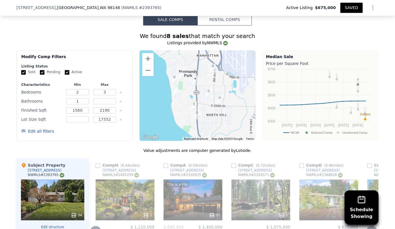
scroll to position [541, 0]
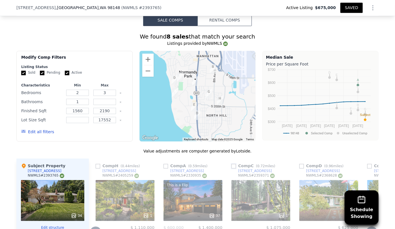
click at [232, 164] on input "checkbox" at bounding box center [234, 166] width 5 height 5
checkbox input "true"
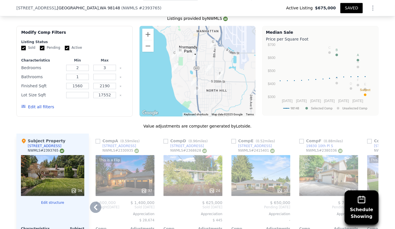
scroll to position [593, 0]
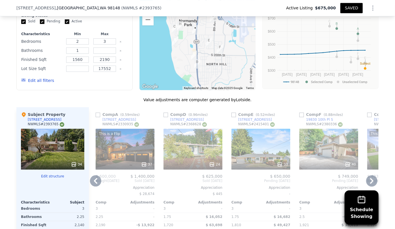
click at [368, 175] on icon at bounding box center [371, 180] width 11 height 11
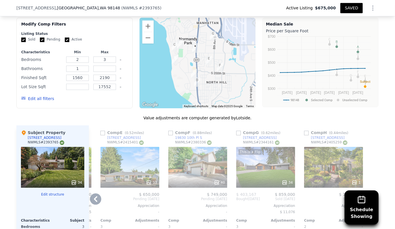
scroll to position [567, 0]
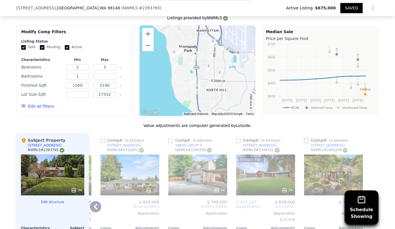
click at [306, 138] on input "checkbox" at bounding box center [306, 140] width 5 height 5
checkbox input "true"
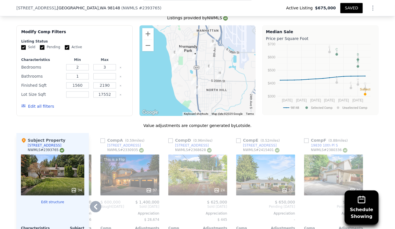
click at [94, 204] on icon at bounding box center [95, 207] width 3 height 6
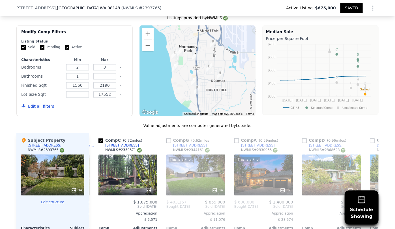
scroll to position [0, 131]
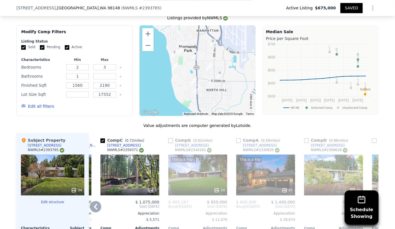
click at [170, 138] on input "checkbox" at bounding box center [170, 140] width 5 height 5
checkbox input "true"
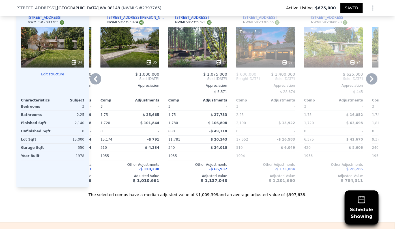
scroll to position [696, 0]
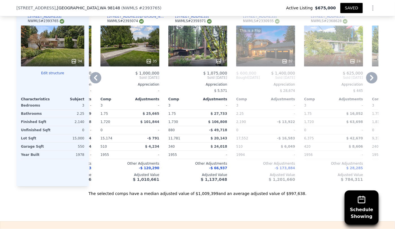
click at [234, 164] on div "Comp A ( 0.59 miles) 18977 Marine View Cir SW NWMLS # 2330935 This is a Flip 37…" at bounding box center [265, 95] width 63 height 182
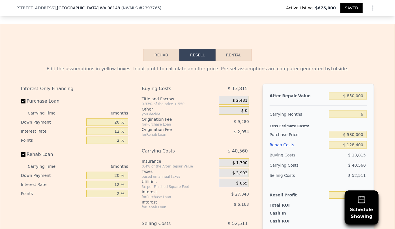
scroll to position [902, 0]
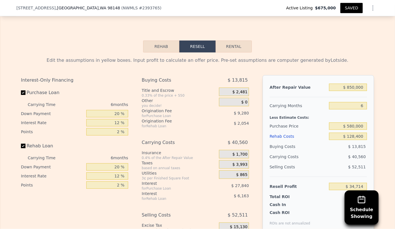
click at [286, 131] on div "Rehab Costs" at bounding box center [298, 136] width 57 height 10
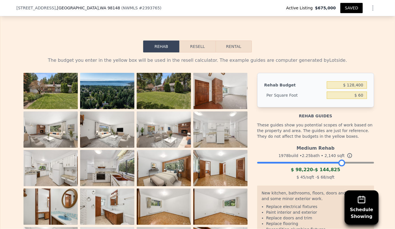
drag, startPoint x: 369, startPoint y: 145, endPoint x: 340, endPoint y: 148, distance: 28.5
click at [340, 159] on div at bounding box center [342, 162] width 7 height 7
click at [354, 81] on input "$ 128,400" at bounding box center [347, 84] width 40 height 7
type input "$ 130,400"
type input "$ 60.93"
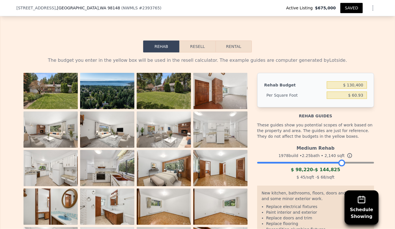
click at [351, 25] on div "Rehab Resell Rental The budget you enter in the yellow box will be used in the …" at bounding box center [197, 153] width 395 height 277
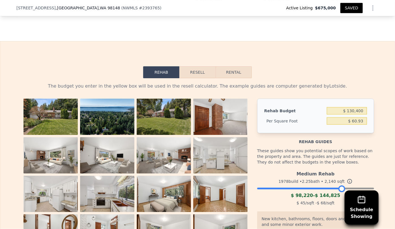
click at [200, 66] on button "Resell" at bounding box center [198, 72] width 36 height 12
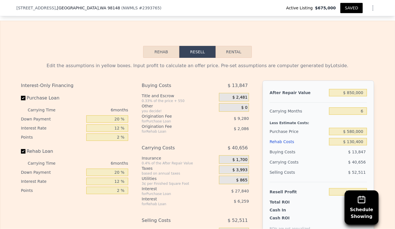
scroll to position [928, 0]
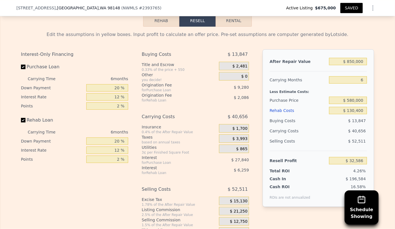
click at [350, 7] on button "SAVED" at bounding box center [352, 8] width 22 height 10
click at [353, 97] on input "$ 580,000" at bounding box center [348, 100] width 38 height 7
click at [351, 5] on button "SAVED" at bounding box center [352, 8] width 22 height 10
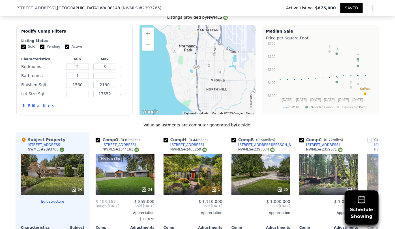
scroll to position [567, 0]
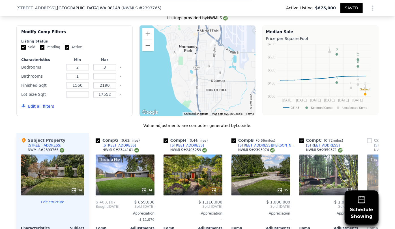
click at [262, 154] on div "35" at bounding box center [261, 174] width 59 height 41
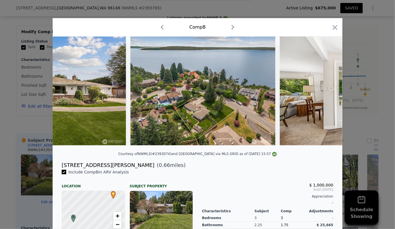
scroll to position [0, 484]
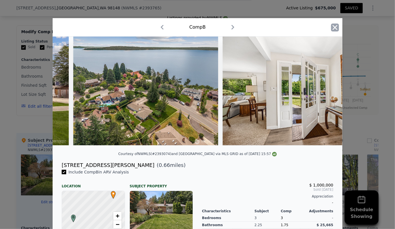
click at [331, 29] on icon "button" at bounding box center [335, 28] width 8 height 8
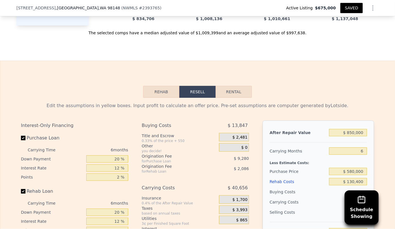
scroll to position [928, 0]
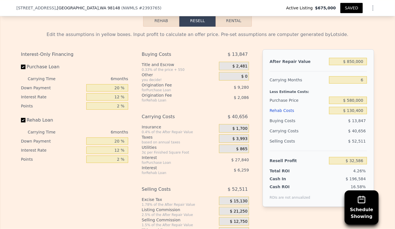
click at [356, 11] on button "SAVED" at bounding box center [352, 8] width 22 height 10
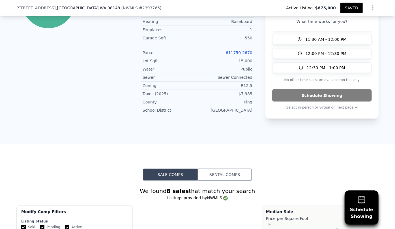
type input "4"
type input "1.75"
type input "2.75"
type input "1720"
type input "6375"
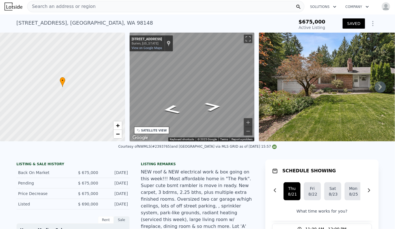
scroll to position [0, 0]
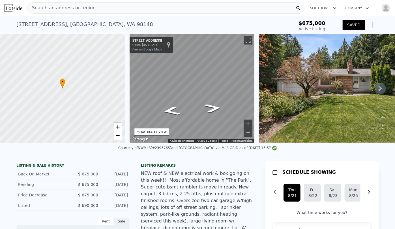
click at [59, 8] on span "Search an address or region" at bounding box center [61, 8] width 68 height 7
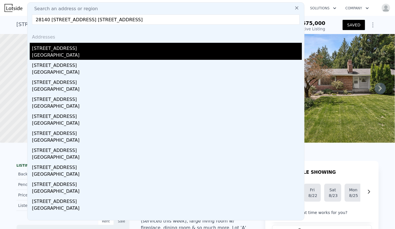
type input "28140 239th Ave SE28140 239th Ave SE, Maple Valley, WA 98038"
click at [71, 49] on div "28140 239th Ave SE" at bounding box center [167, 47] width 270 height 9
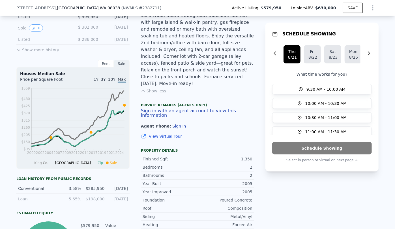
scroll to position [307, 0]
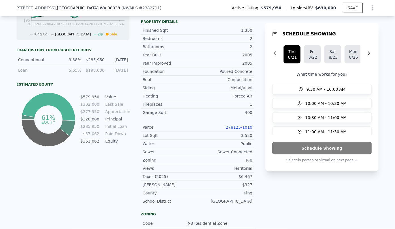
click at [246, 125] on link "278125-1010" at bounding box center [239, 127] width 27 height 5
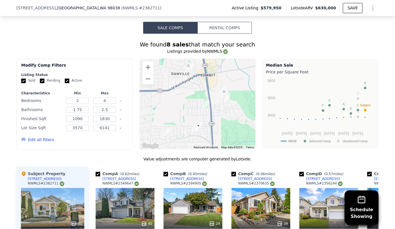
scroll to position [667, 0]
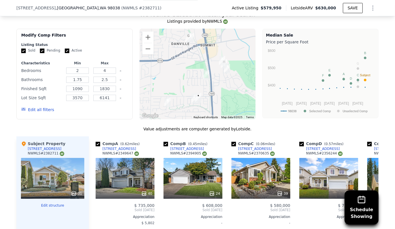
click at [36, 107] on button "Edit all filters" at bounding box center [37, 110] width 33 height 6
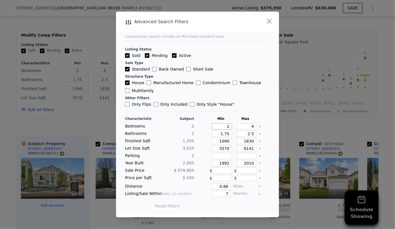
drag, startPoint x: 228, startPoint y: 126, endPoint x: 207, endPoint y: 128, distance: 21.0
click at [207, 128] on div "Bedrooms 2 2 4" at bounding box center [197, 126] width 145 height 6
type input "1"
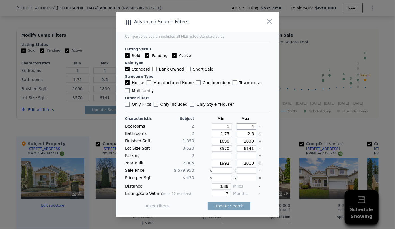
drag, startPoint x: 251, startPoint y: 127, endPoint x: 237, endPoint y: 130, distance: 14.2
click at [237, 130] on div "Characteristic Subject Min Max Bedrooms 2 1 4 Bathrooms 2 1.75 2.5 Finished Sqf…" at bounding box center [197, 164] width 145 height 97
type input "2"
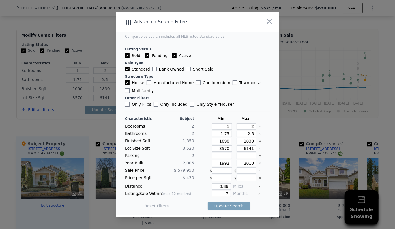
click at [227, 135] on input "1.75" at bounding box center [222, 134] width 20 height 6
drag, startPoint x: 252, startPoint y: 133, endPoint x: 240, endPoint y: 135, distance: 12.3
click at [240, 135] on input "2.5" at bounding box center [247, 134] width 20 height 6
drag, startPoint x: 225, startPoint y: 134, endPoint x: 208, endPoint y: 134, distance: 16.4
click at [210, 134] on div "1.75" at bounding box center [221, 134] width 22 height 6
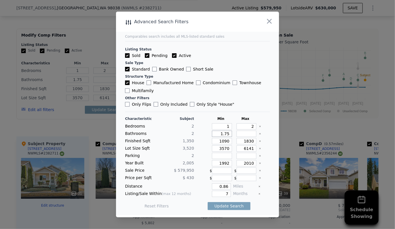
drag, startPoint x: 227, startPoint y: 135, endPoint x: 205, endPoint y: 136, distance: 22.4
click at [205, 136] on div "Bathrooms 2 1.75" at bounding box center [197, 134] width 145 height 6
type input "1"
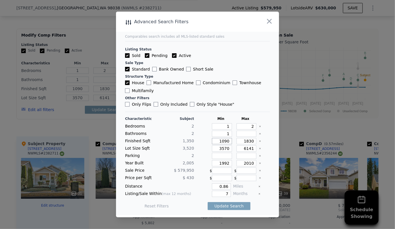
drag, startPoint x: 227, startPoint y: 139, endPoint x: 206, endPoint y: 143, distance: 21.0
click at [206, 143] on div "Finished Sqft 1,350 1090 1830" at bounding box center [197, 141] width 145 height 6
click at [246, 141] on input "1830" at bounding box center [247, 141] width 20 height 6
type input "130"
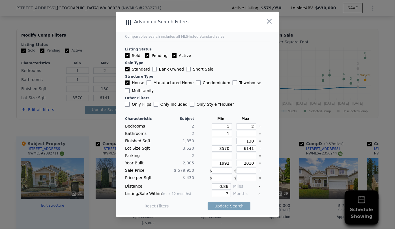
type input "1430"
drag, startPoint x: 229, startPoint y: 150, endPoint x: 201, endPoint y: 150, distance: 28.0
click at [201, 150] on div "Lot Size Sqft 3,520 3570 6141" at bounding box center [197, 148] width 145 height 6
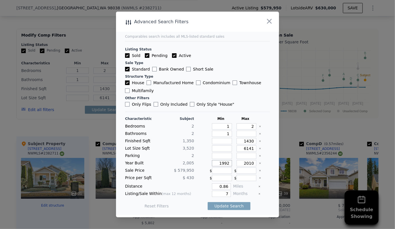
drag, startPoint x: 227, startPoint y: 161, endPoint x: 187, endPoint y: 166, distance: 39.7
click at [188, 166] on div "Characteristic Subject Min Max Bedrooms 2 1 2 Bathrooms 2 1 Finished Sqft 1,350…" at bounding box center [197, 164] width 145 height 97
drag, startPoint x: 227, startPoint y: 194, endPoint x: 208, endPoint y: 195, distance: 18.7
click at [208, 195] on div "7" at bounding box center [213, 194] width 35 height 6
type input "6"
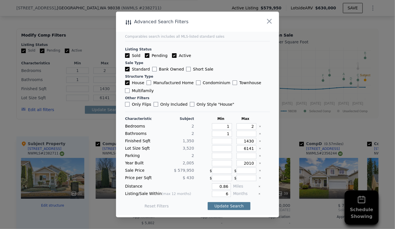
click at [213, 202] on button "Update Search" at bounding box center [229, 206] width 43 height 8
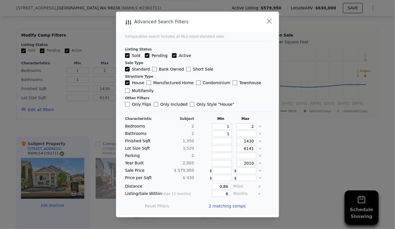
click at [229, 204] on span "2 matching comps" at bounding box center [227, 206] width 37 height 6
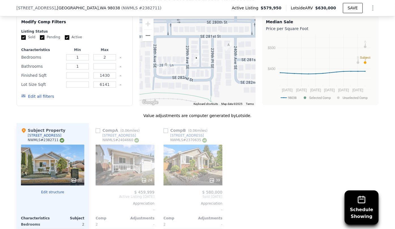
scroll to position [693, 0]
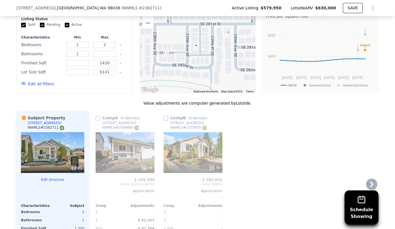
click at [165, 116] on input "checkbox" at bounding box center [166, 118] width 5 height 5
checkbox input "true"
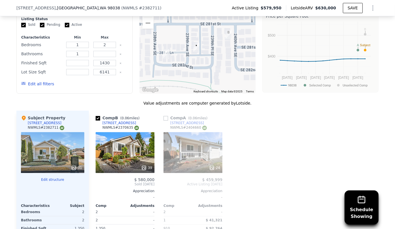
click at [193, 134] on div "24" at bounding box center [193, 152] width 59 height 41
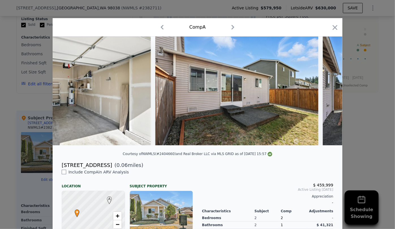
scroll to position [0, 3686]
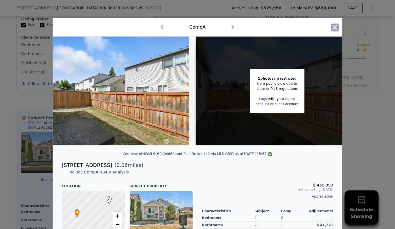
click at [333, 28] on icon "button" at bounding box center [335, 27] width 5 height 5
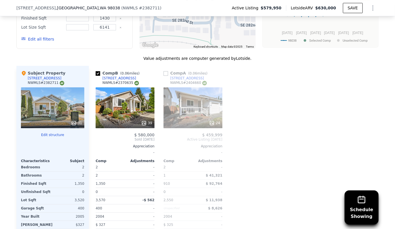
scroll to position [744, 0]
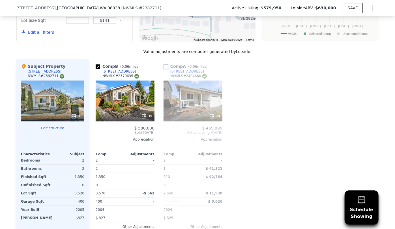
click at [164, 64] on input "checkbox" at bounding box center [166, 66] width 5 height 5
checkbox input "true"
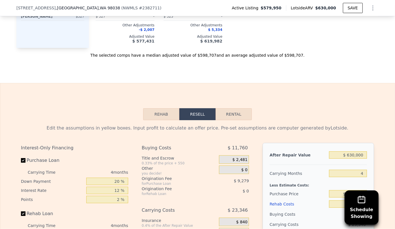
scroll to position [950, 0]
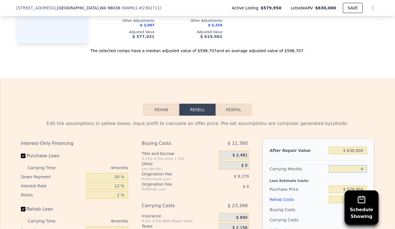
click at [361, 165] on input "4" at bounding box center [348, 168] width 38 height 7
type input "6"
type input "-$ 42,091"
type input "6"
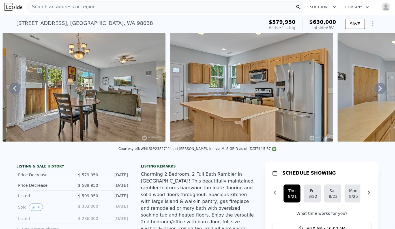
scroll to position [0, 0]
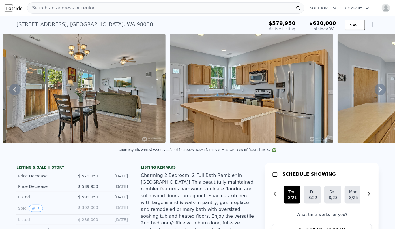
click at [44, 6] on span "Search an address or region" at bounding box center [61, 8] width 68 height 7
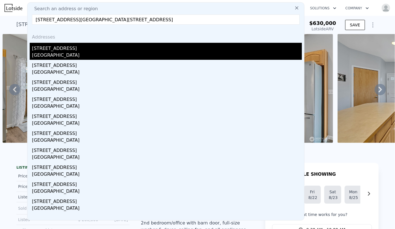
type input "28226 241st Ave SE28226 241st Ave SE, Maple Valley, WA 98038"
click at [65, 48] on div "28226 241st Ave SE" at bounding box center [167, 47] width 270 height 9
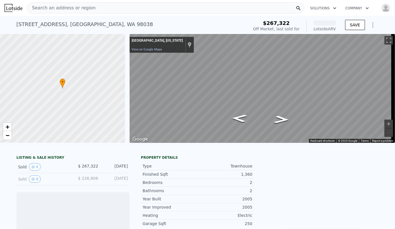
scroll to position [0, 2]
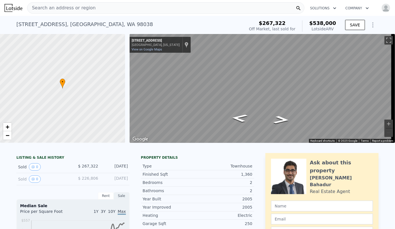
drag, startPoint x: 48, startPoint y: 9, endPoint x: 40, endPoint y: 9, distance: 8.2
drag, startPoint x: 40, startPoint y: 9, endPoint x: 40, endPoint y: 5, distance: 4.0
drag, startPoint x: 40, startPoint y: 5, endPoint x: 38, endPoint y: 9, distance: 4.1
click at [38, 9] on span "Search an address or region" at bounding box center [61, 8] width 68 height 7
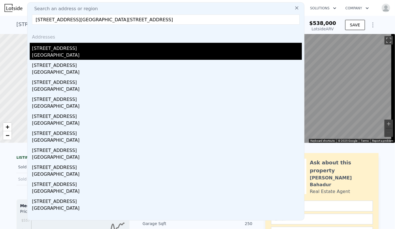
type input "28226 241st Ave SE28226 241st Ave SE, Maple Valley, WA 98038"
click at [60, 57] on div "Maple Valley, WA 98038" at bounding box center [167, 56] width 270 height 8
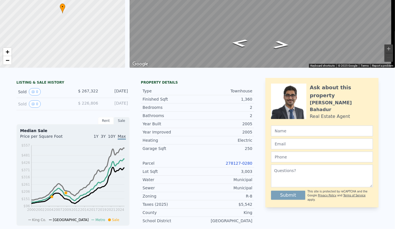
scroll to position [0, 0]
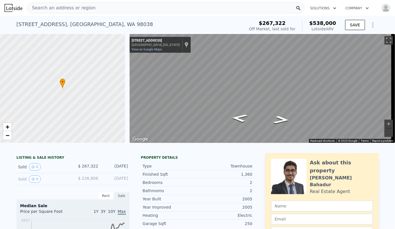
click at [44, 7] on span "Search an address or region" at bounding box center [61, 8] width 68 height 7
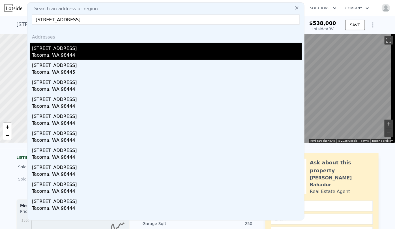
type input "10423 13th Avenue Ct S, Tacoma, WA 98444"
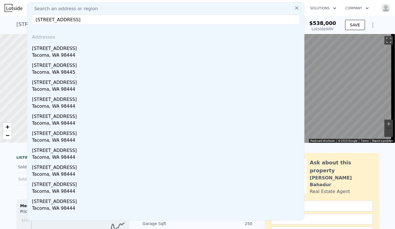
click at [78, 50] on div "10423 13th Avenue Ct S" at bounding box center [167, 47] width 270 height 9
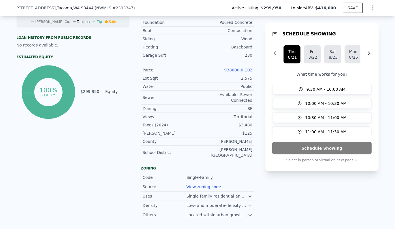
scroll to position [281, 0]
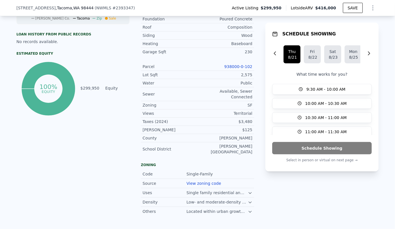
click at [237, 68] on link "938000-0-102" at bounding box center [239, 66] width 28 height 5
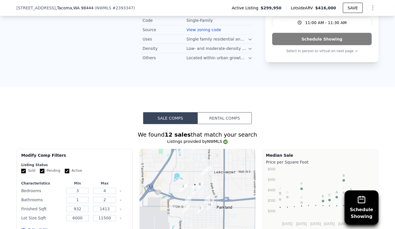
scroll to position [435, 0]
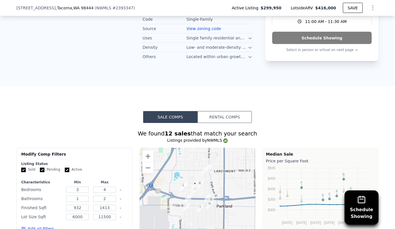
click at [38, 226] on button "Edit all filters" at bounding box center [37, 229] width 33 height 6
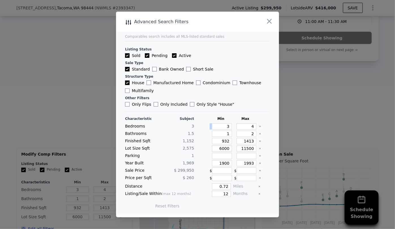
drag, startPoint x: 230, startPoint y: 127, endPoint x: 214, endPoint y: 126, distance: 15.3
click at [214, 126] on div "Bedrooms 3 3 4" at bounding box center [197, 126] width 145 height 6
click at [229, 127] on div "Bedrooms 3 3 4" at bounding box center [197, 126] width 145 height 6
click at [228, 127] on input "3" at bounding box center [222, 126] width 20 height 6
type input "2"
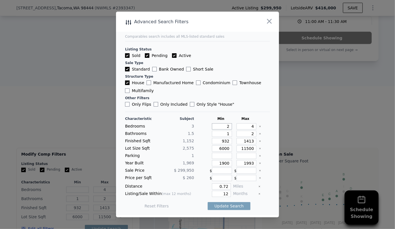
type input "2"
drag, startPoint x: 249, startPoint y: 126, endPoint x: 244, endPoint y: 125, distance: 5.6
click at [245, 125] on input "4" at bounding box center [247, 126] width 20 height 6
type input "3"
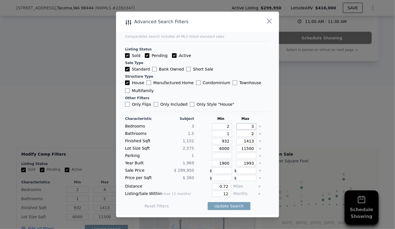
type input "3"
drag, startPoint x: 253, startPoint y: 133, endPoint x: 239, endPoint y: 133, distance: 14.5
click at [239, 133] on div "Bathrooms 1.5 1 2" at bounding box center [197, 134] width 145 height 6
click at [251, 132] on input "2" at bounding box center [247, 134] width 20 height 6
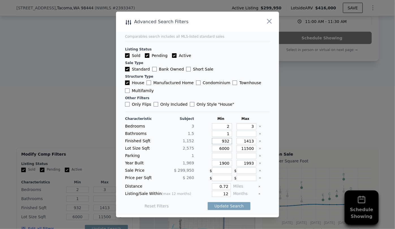
drag, startPoint x: 227, startPoint y: 141, endPoint x: 188, endPoint y: 142, distance: 38.8
click at [188, 142] on div "Finished Sqft 1,152 932 1413" at bounding box center [197, 141] width 145 height 6
drag, startPoint x: 227, startPoint y: 149, endPoint x: 187, endPoint y: 149, distance: 39.6
click at [187, 149] on div "Lot Size Sqft 2,575 6000 11500" at bounding box center [197, 148] width 145 height 6
click at [246, 138] on input "1413" at bounding box center [247, 141] width 20 height 6
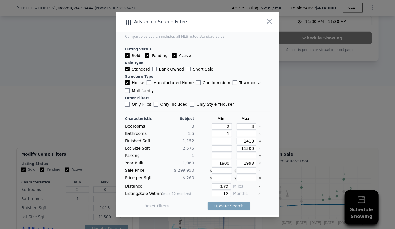
type input "113"
type input "1213"
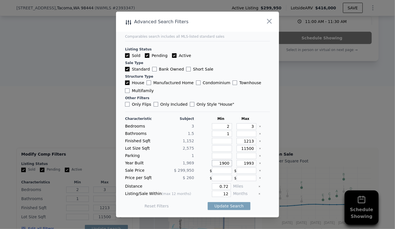
drag, startPoint x: 227, startPoint y: 162, endPoint x: 200, endPoint y: 165, distance: 26.8
click at [201, 163] on div "Year Built 1,969 1900 1993" at bounding box center [197, 163] width 145 height 6
drag, startPoint x: 226, startPoint y: 194, endPoint x: 208, endPoint y: 194, distance: 17.8
click at [208, 194] on div "12" at bounding box center [213, 194] width 35 height 6
type input "6"
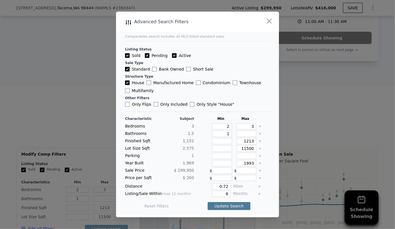
click at [218, 206] on button "Update Search" at bounding box center [229, 206] width 43 height 8
checkbox input "false"
click at [218, 206] on span "12 matching comps" at bounding box center [226, 206] width 39 height 6
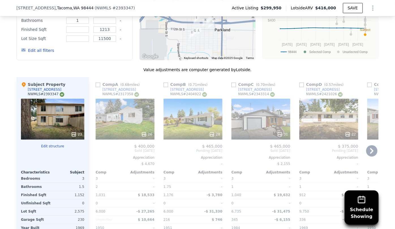
scroll to position [616, 0]
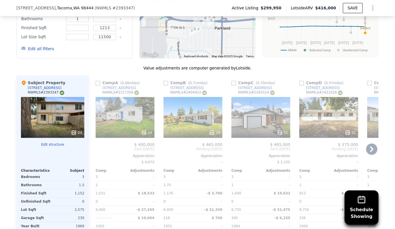
click at [369, 143] on icon at bounding box center [371, 148] width 11 height 11
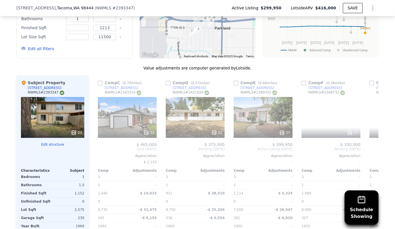
scroll to position [0, 136]
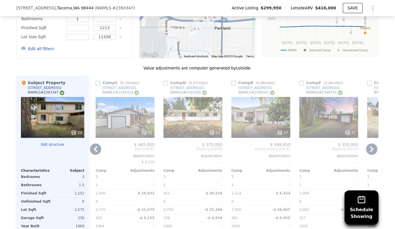
click at [370, 146] on icon at bounding box center [371, 149] width 3 height 6
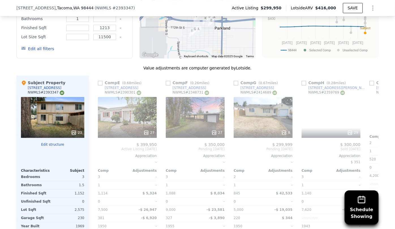
scroll to position [0, 272]
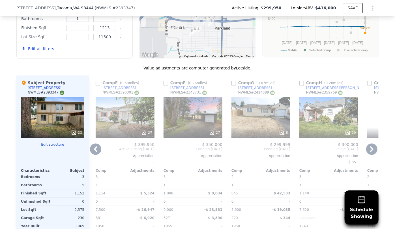
click at [370, 146] on icon at bounding box center [371, 149] width 3 height 6
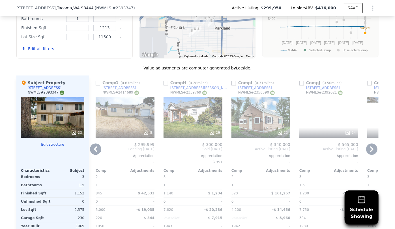
click at [370, 146] on icon at bounding box center [371, 149] width 3 height 6
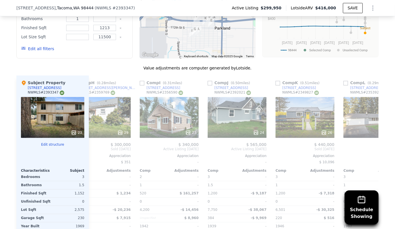
scroll to position [0, 539]
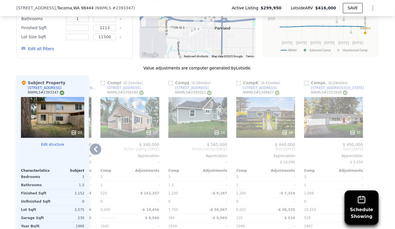
click at [370, 136] on div at bounding box center [374, 170] width 9 height 190
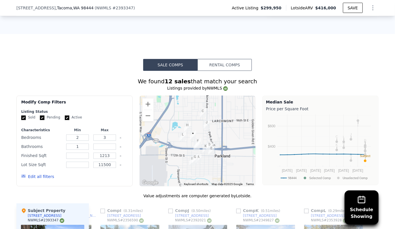
scroll to position [487, 0]
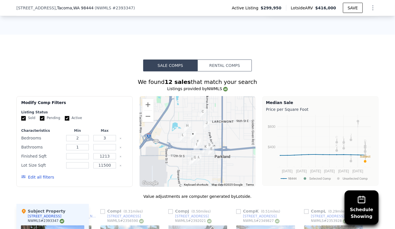
click at [43, 174] on button "Edit all filters" at bounding box center [37, 177] width 33 height 6
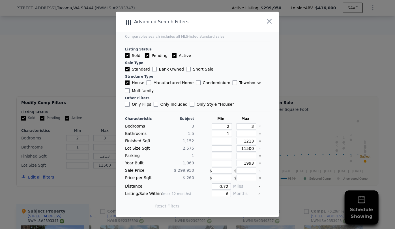
drag, startPoint x: 229, startPoint y: 186, endPoint x: 218, endPoint y: 186, distance: 11.0
click at [218, 186] on div "Distance 0.72 Miles" at bounding box center [197, 186] width 145 height 6
click at [224, 186] on input "0.72" at bounding box center [221, 186] width 19 height 6
click at [227, 186] on input "0.72" at bounding box center [221, 186] width 19 height 6
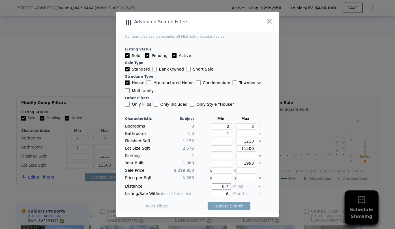
type input "0"
type input "1"
click at [237, 205] on button "Update Search" at bounding box center [229, 206] width 43 height 8
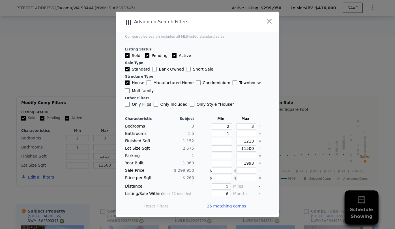
click at [236, 206] on span "25 matching comps" at bounding box center [226, 206] width 39 height 6
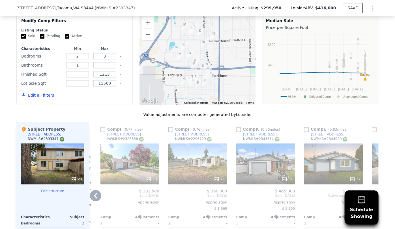
scroll to position [590, 0]
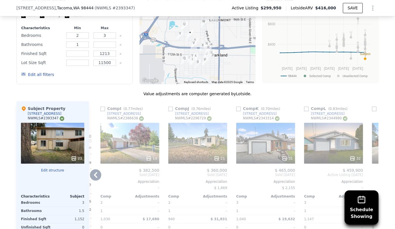
click at [96, 169] on icon at bounding box center [95, 174] width 11 height 11
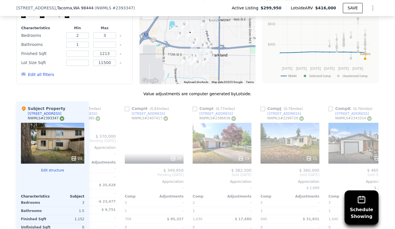
scroll to position [0, 403]
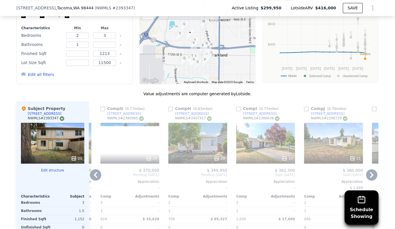
click at [94, 169] on icon at bounding box center [95, 174] width 11 height 11
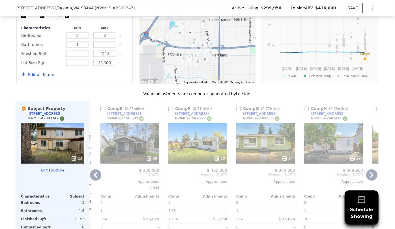
click at [95, 169] on icon at bounding box center [95, 174] width 11 height 11
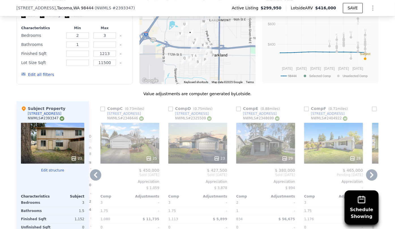
click at [95, 169] on icon at bounding box center [95, 174] width 11 height 11
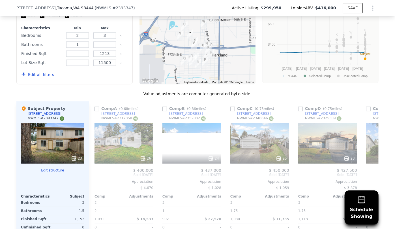
scroll to position [0, 0]
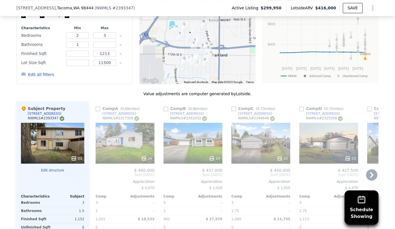
click at [96, 172] on span "Sold May 2025" at bounding box center [125, 174] width 59 height 5
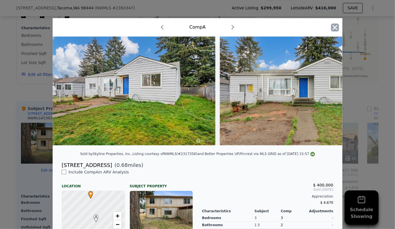
click at [336, 28] on icon "button" at bounding box center [335, 28] width 8 height 8
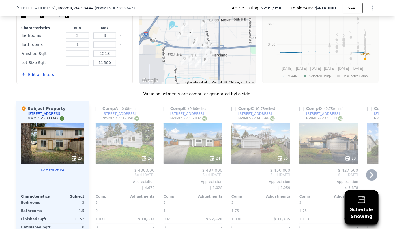
click at [181, 153] on div at bounding box center [193, 158] width 59 height 10
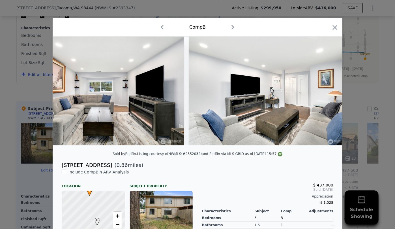
scroll to position [0, 761]
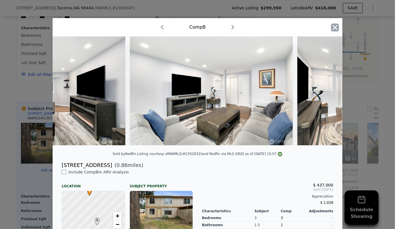
click at [334, 29] on icon "button" at bounding box center [335, 28] width 8 height 8
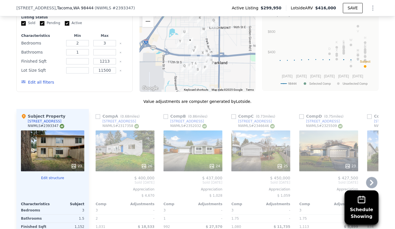
scroll to position [590, 0]
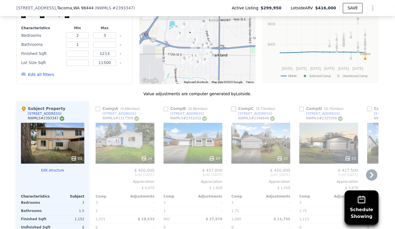
click at [232, 106] on input "checkbox" at bounding box center [234, 108] width 5 height 5
checkbox input "true"
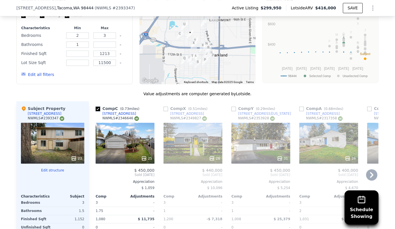
scroll to position [564, 0]
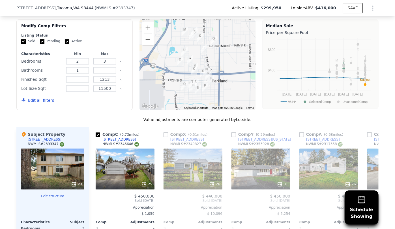
click at [252, 148] on div "31" at bounding box center [261, 168] width 59 height 41
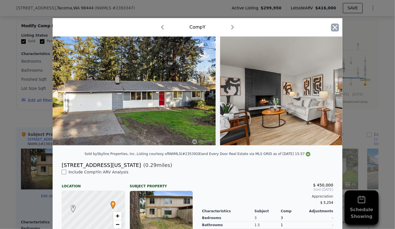
click at [332, 25] on icon "button" at bounding box center [335, 28] width 8 height 8
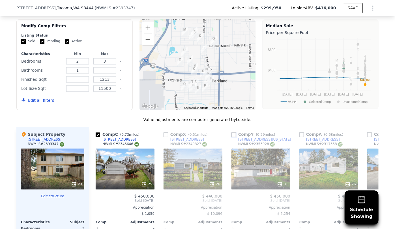
click at [234, 132] on input "checkbox" at bounding box center [234, 134] width 5 height 5
checkbox input "true"
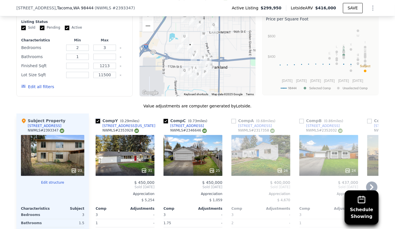
scroll to position [590, 0]
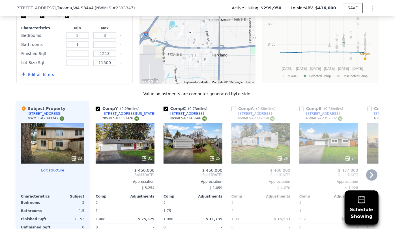
click at [369, 169] on icon at bounding box center [371, 174] width 11 height 11
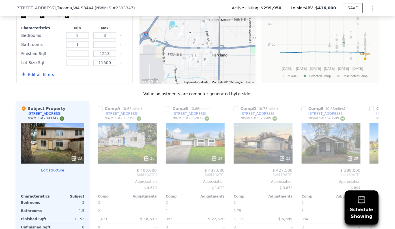
scroll to position [0, 136]
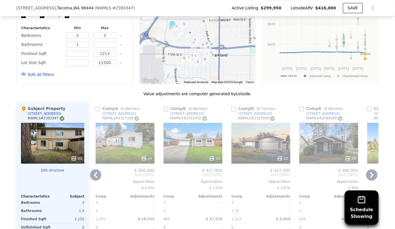
click at [374, 169] on icon at bounding box center [371, 174] width 11 height 11
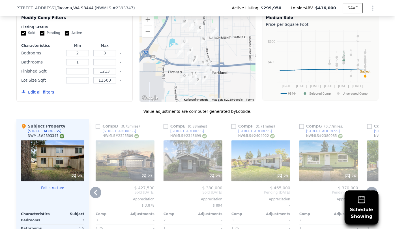
scroll to position [564, 0]
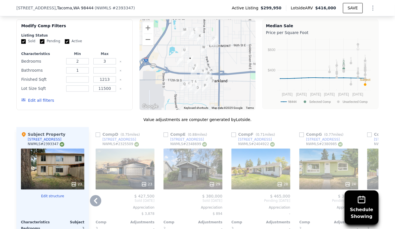
click at [259, 163] on div "28" at bounding box center [261, 168] width 59 height 41
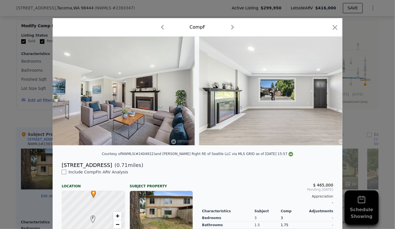
scroll to position [0, 923]
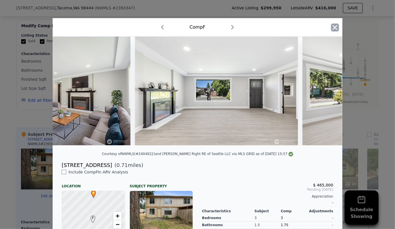
click at [333, 29] on icon "button" at bounding box center [335, 28] width 8 height 8
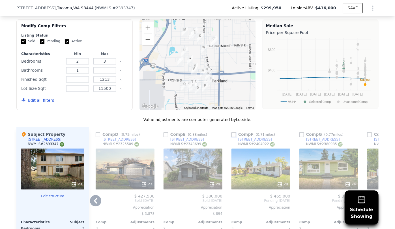
drag, startPoint x: 233, startPoint y: 121, endPoint x: 272, endPoint y: 129, distance: 39.8
click at [233, 132] on input "checkbox" at bounding box center [234, 134] width 5 height 5
checkbox input "true"
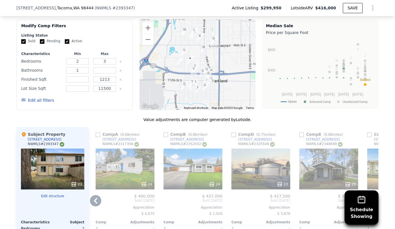
scroll to position [616, 0]
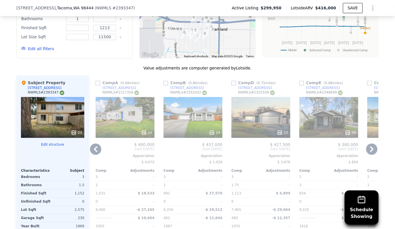
click at [371, 143] on icon at bounding box center [371, 148] width 11 height 11
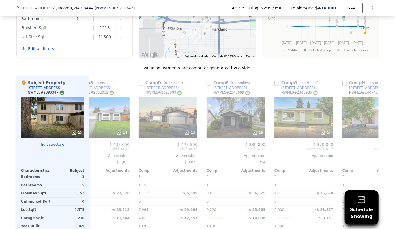
scroll to position [0, 408]
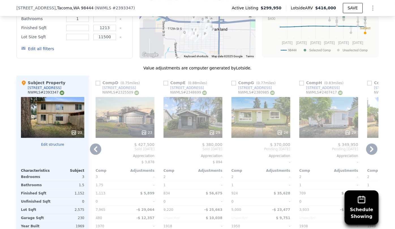
click at [371, 143] on icon at bounding box center [371, 148] width 11 height 11
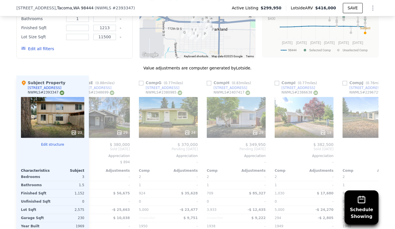
scroll to position [0, 544]
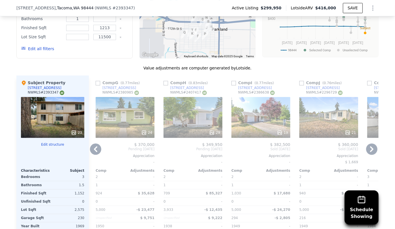
click at [371, 143] on icon at bounding box center [371, 148] width 11 height 11
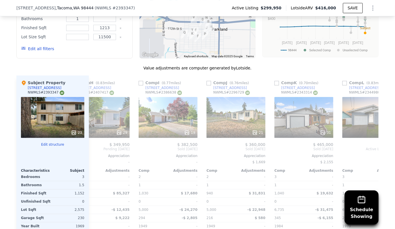
scroll to position [0, 680]
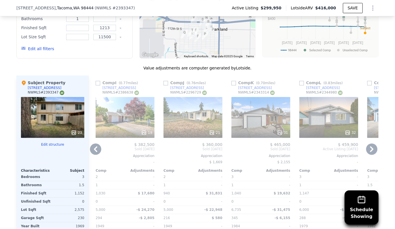
click at [370, 146] on icon at bounding box center [371, 149] width 3 height 6
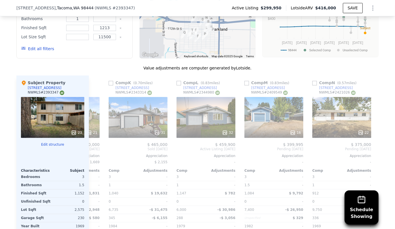
scroll to position [0, 815]
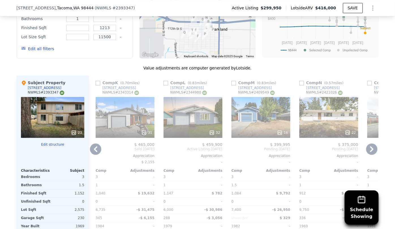
click at [370, 146] on icon at bounding box center [371, 149] width 3 height 6
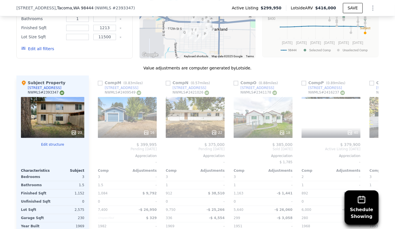
scroll to position [0, 951]
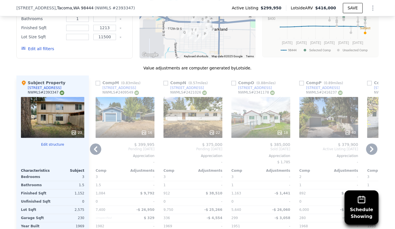
click at [370, 146] on icon at bounding box center [371, 149] width 3 height 6
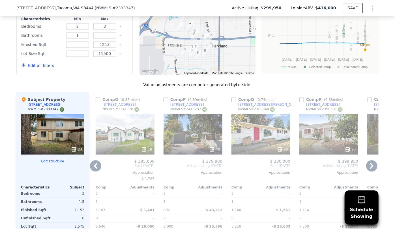
scroll to position [590, 0]
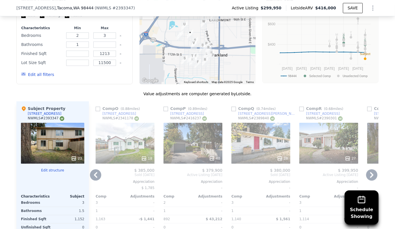
click at [371, 169] on icon at bounding box center [371, 174] width 11 height 11
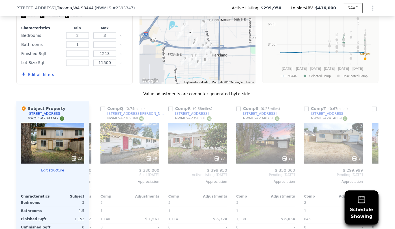
scroll to position [0, 1223]
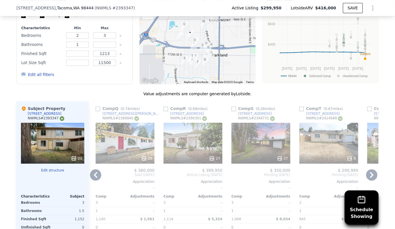
click at [371, 169] on icon at bounding box center [371, 174] width 11 height 11
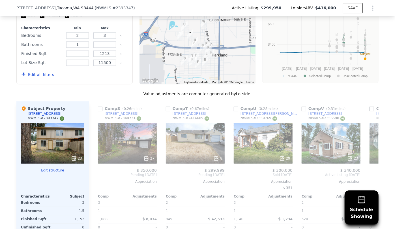
scroll to position [0, 1359]
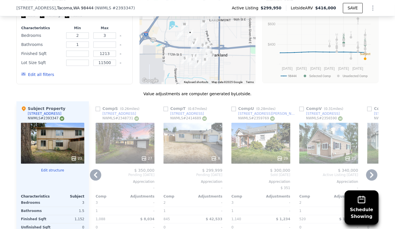
click at [371, 169] on icon at bounding box center [371, 174] width 11 height 11
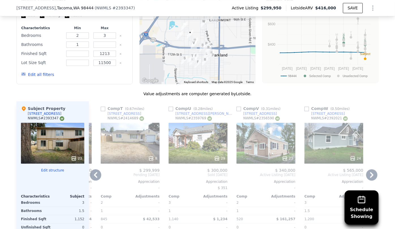
scroll to position [564, 0]
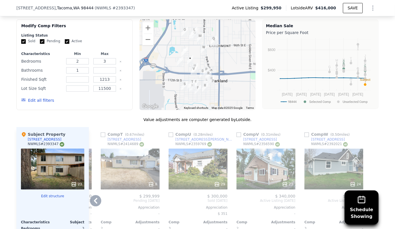
click at [326, 156] on div "24" at bounding box center [334, 168] width 59 height 41
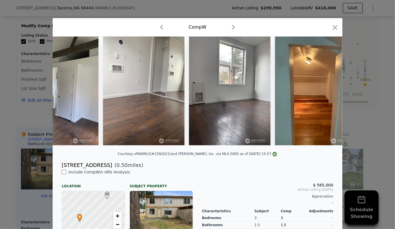
scroll to position [0, 650]
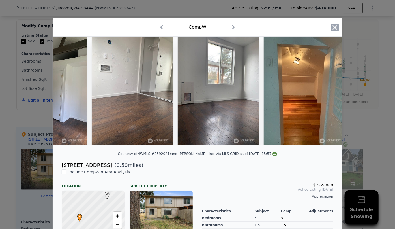
click at [333, 28] on icon "button" at bounding box center [335, 27] width 5 height 5
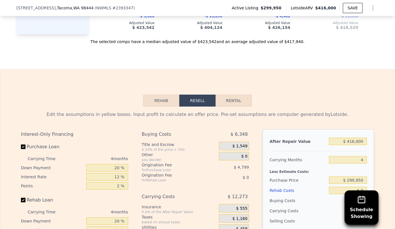
scroll to position [847, 0]
click at [353, 137] on input "$ 416,000" at bounding box center [348, 140] width 38 height 7
type input "$ 41,000"
type input "-$ 280,464"
type input "$ 4,000"
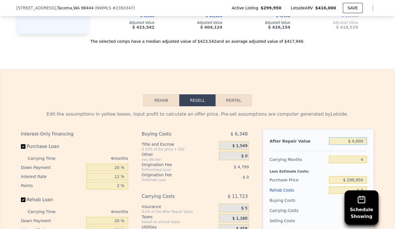
type input "-$ 314,848"
type input "$ 40,000"
type input "-$ 281,392"
type input "$ 400,000"
type input "$ 53,169"
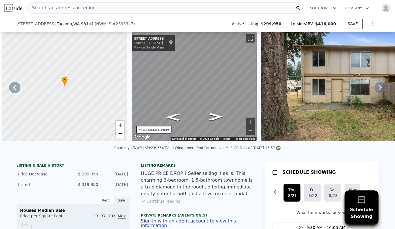
scroll to position [0, 132]
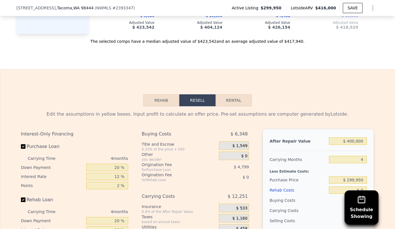
type input "$ 400,000"
drag, startPoint x: 362, startPoint y: 150, endPoint x: 363, endPoint y: 153, distance: 2.9
click at [362, 156] on input "4" at bounding box center [348, 159] width 38 height 7
type input "6"
type input "$ 47,043"
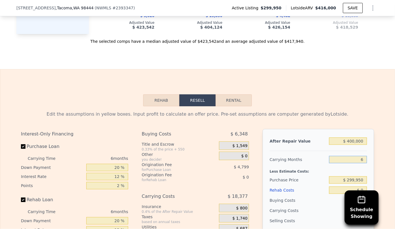
type input "6"
click at [351, 165] on div "Less Estimate Costs:" at bounding box center [318, 170] width 97 height 10
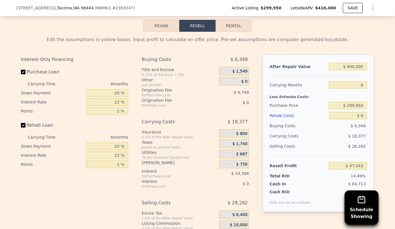
scroll to position [924, 0]
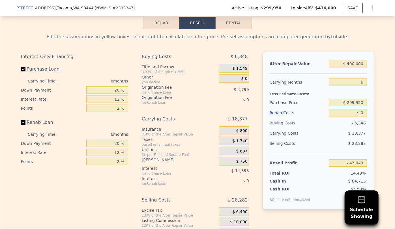
click at [285, 108] on div "Rehab Costs" at bounding box center [298, 113] width 57 height 10
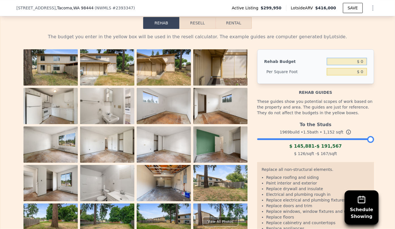
click at [358, 58] on input "$ 0" at bounding box center [347, 61] width 40 height 7
type input "$ 120,000"
type input "$ 104.17"
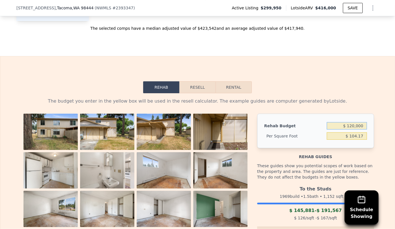
scroll to position [847, 0]
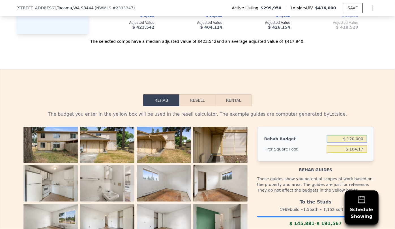
click at [200, 94] on button "Resell" at bounding box center [198, 100] width 36 height 12
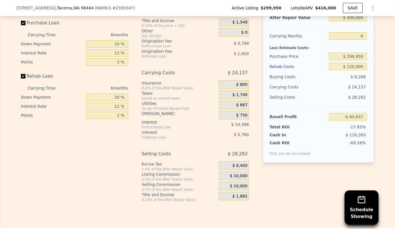
scroll to position [976, 0]
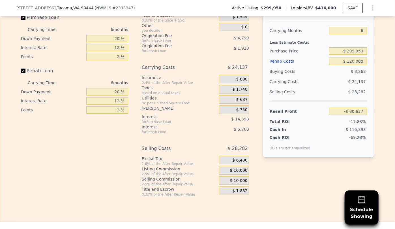
click at [242, 178] on span "$ 10,000" at bounding box center [239, 180] width 18 height 5
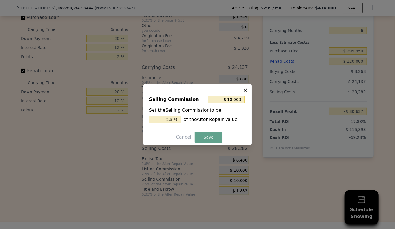
click at [170, 119] on input "2.5 %" at bounding box center [165, 119] width 32 height 7
type input "$ 2,000"
type input ".5 %"
type input "$ 6,000"
type input "1.5 %"
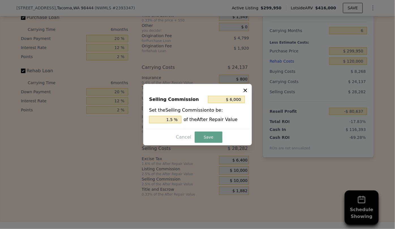
click at [200, 134] on button "Save" at bounding box center [209, 136] width 28 height 11
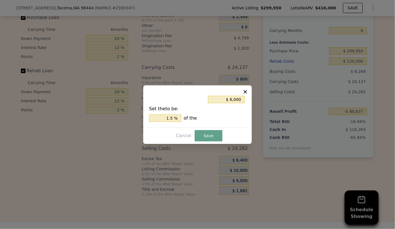
type input "-$ 76,637"
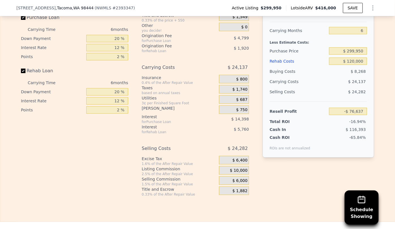
scroll to position [899, 0]
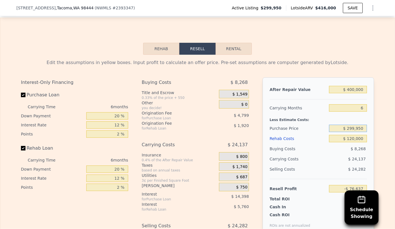
click at [352, 125] on input "$ 299,950" at bounding box center [348, 128] width 38 height 7
type input "$ 259,950"
click at [287, 164] on div "Selling Costs" at bounding box center [298, 169] width 57 height 10
type input "-$ 33,944"
click at [282, 133] on div "Rehab Costs" at bounding box center [298, 138] width 57 height 10
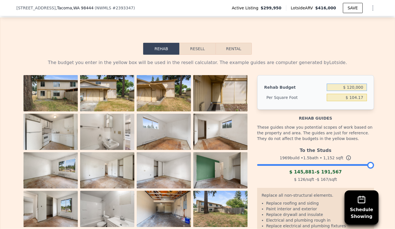
click at [352, 84] on input "$ 120,000" at bounding box center [347, 87] width 40 height 7
type input "$ 100,000"
click at [332, 129] on div "These guides show you potential scopes of work based on the property and area. …" at bounding box center [315, 133] width 117 height 24
type input "$ 86.81"
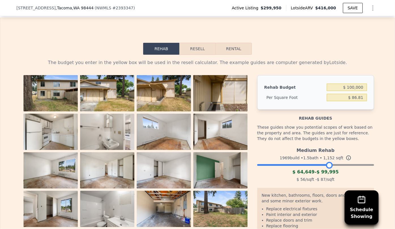
drag, startPoint x: 368, startPoint y: 157, endPoint x: 326, endPoint y: 166, distance: 43.0
click at [326, 166] on div "Medium Rehab 1969 build • 1.5 bath • 1,152 sqft $ 64,649 - $ 99,995 $ 56 /sqft …" at bounding box center [315, 164] width 117 height 39
click at [195, 43] on button "Resell" at bounding box center [198, 49] width 36 height 12
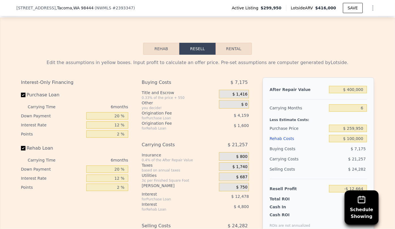
click at [346, 154] on div "$ 21,257" at bounding box center [337, 159] width 60 height 10
click at [353, 125] on input "$ 259,950" at bounding box center [348, 128] width 38 height 7
click at [347, 125] on input "$ 209,950" at bounding box center [348, 128] width 38 height 7
type input "$ 209,950"
click at [329, 167] on div "Selling Costs $ 24,282" at bounding box center [318, 171] width 97 height 15
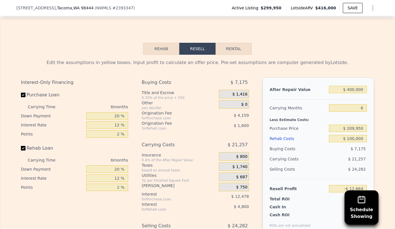
type input "$ 40,703"
click at [286, 133] on div "Rehab Costs" at bounding box center [298, 138] width 57 height 10
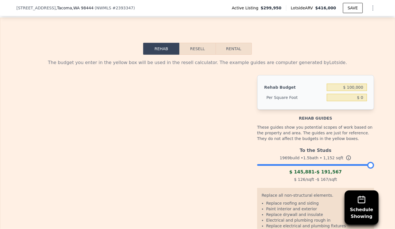
type input "$ 86.81"
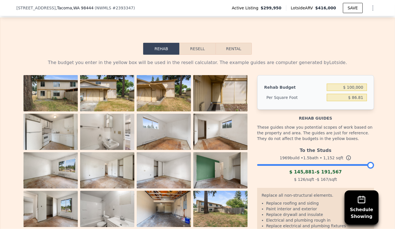
click at [200, 43] on button "Resell" at bounding box center [198, 49] width 36 height 12
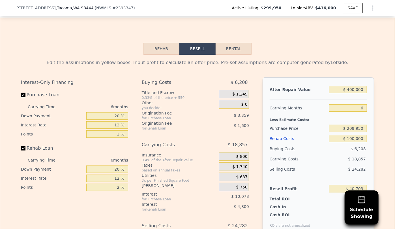
click at [344, 154] on div "$ 18,857" at bounding box center [337, 159] width 60 height 10
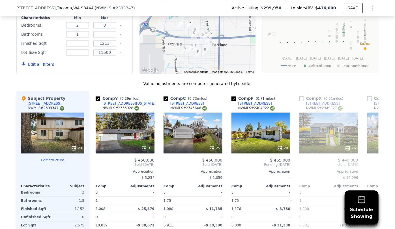
scroll to position [590, 0]
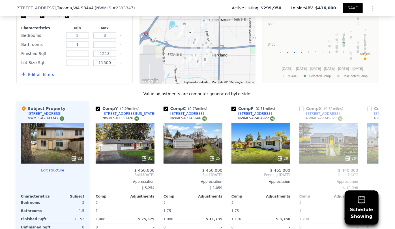
click at [349, 6] on button "SAVE" at bounding box center [353, 8] width 20 height 10
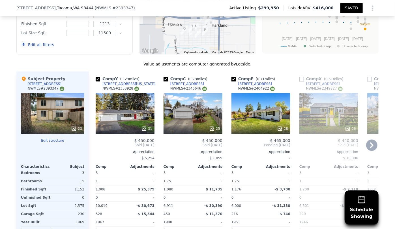
scroll to position [616, 0]
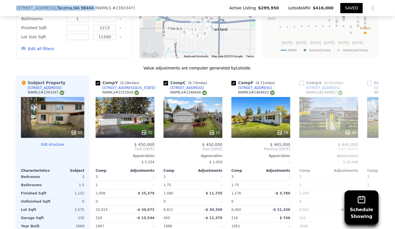
drag, startPoint x: 37, startPoint y: 7, endPoint x: 94, endPoint y: 7, distance: 56.6
click at [94, 7] on div "10423 13th Avenue Ct S , Tacoma , WA 98444 ( NWMLS # 2393347 ) Active Listing $…" at bounding box center [197, 8] width 395 height 16
copy div "10423 13th Avenue Ct S , Tacoma , WA 98444"
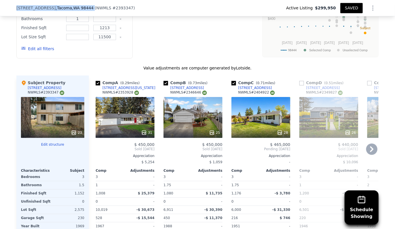
type input "2"
type input "520"
type input "1200"
type input "3933"
type input "10019"
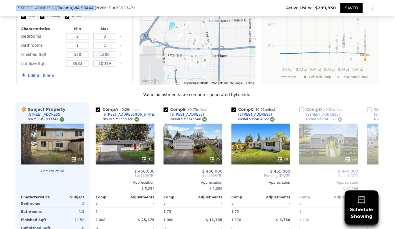
scroll to position [564, 0]
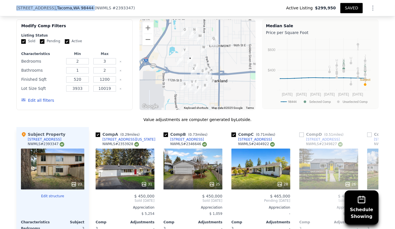
click at [38, 97] on button "Edit all filters" at bounding box center [37, 100] width 33 height 6
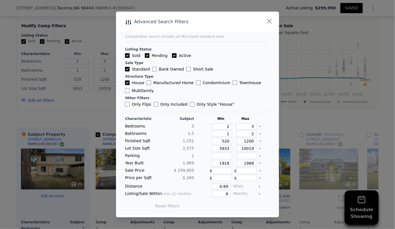
click at [241, 82] on label "Townhouse" at bounding box center [247, 83] width 29 height 6
click at [237, 82] on input "Townhouse" at bounding box center [235, 82] width 5 height 5
checkbox input "true"
click at [132, 83] on label "House" at bounding box center [134, 83] width 19 height 6
click at [130, 83] on input "House" at bounding box center [127, 82] width 5 height 5
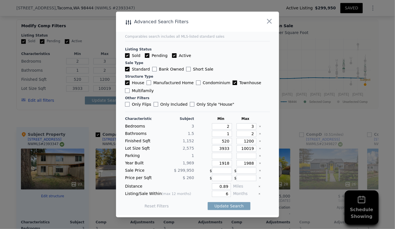
checkbox input "false"
click at [231, 206] on button "Update Search" at bounding box center [229, 206] width 43 height 8
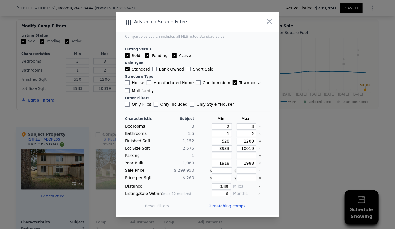
click at [231, 205] on span "2 matching comps" at bounding box center [227, 206] width 37 height 6
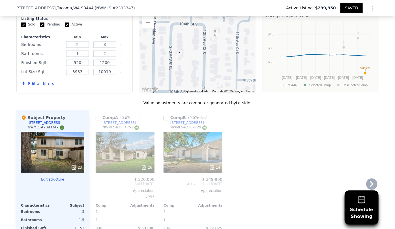
scroll to position [590, 0]
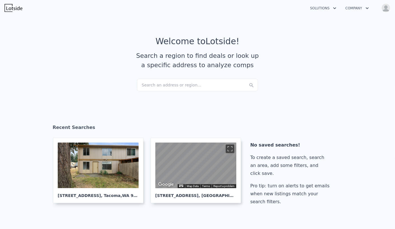
scroll to position [294, 0]
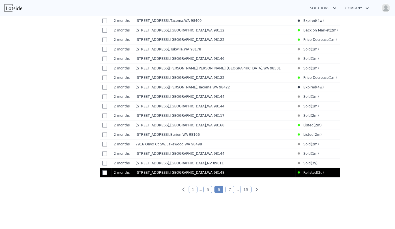
click at [300, 174] on circle at bounding box center [299, 172] width 2 height 2
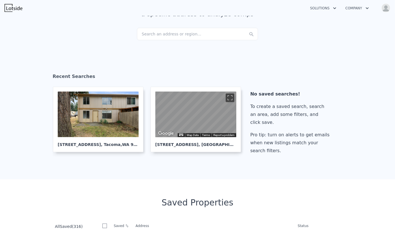
scroll to position [0, 0]
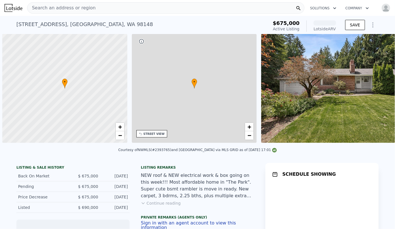
scroll to position [0, 2]
